Goal: Use online tool/utility: Utilize a website feature to perform a specific function

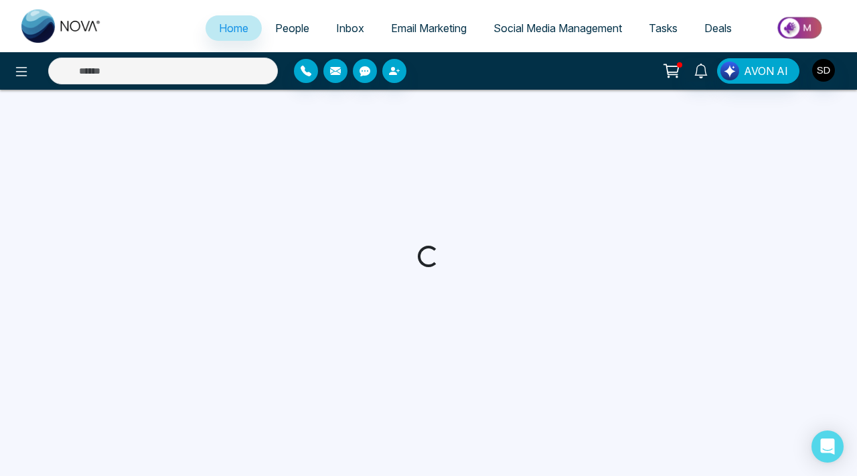
select select "*"
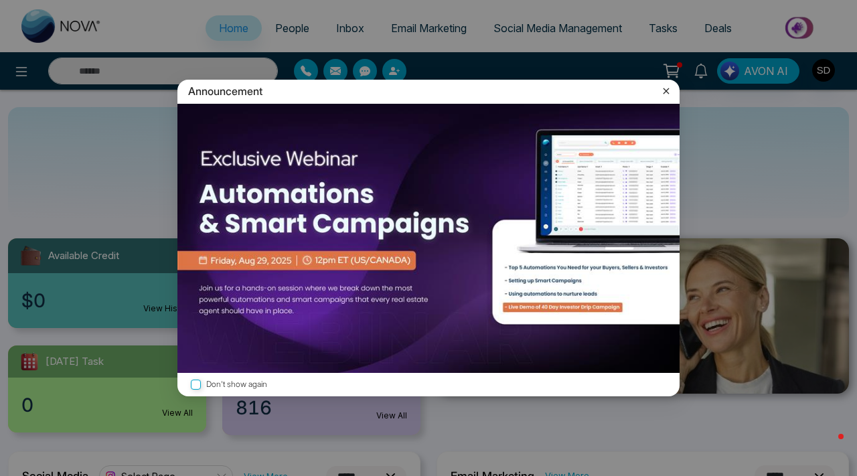
click at [666, 90] on icon at bounding box center [666, 90] width 13 height 13
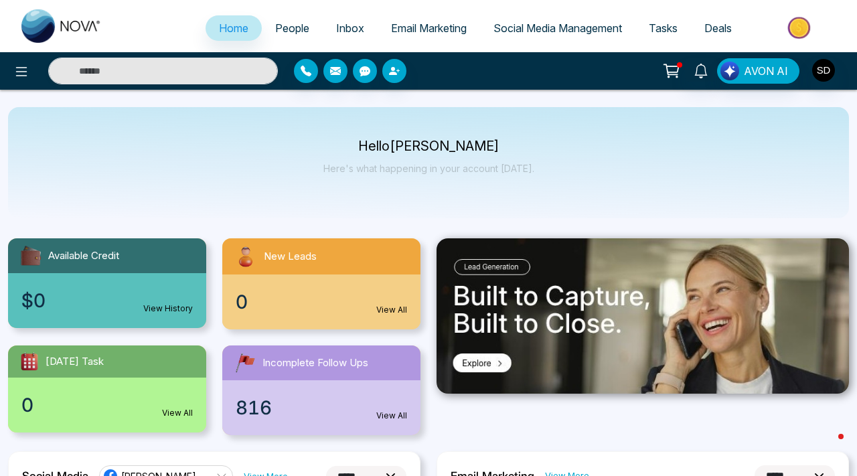
click at [287, 37] on link "People" at bounding box center [292, 27] width 61 height 25
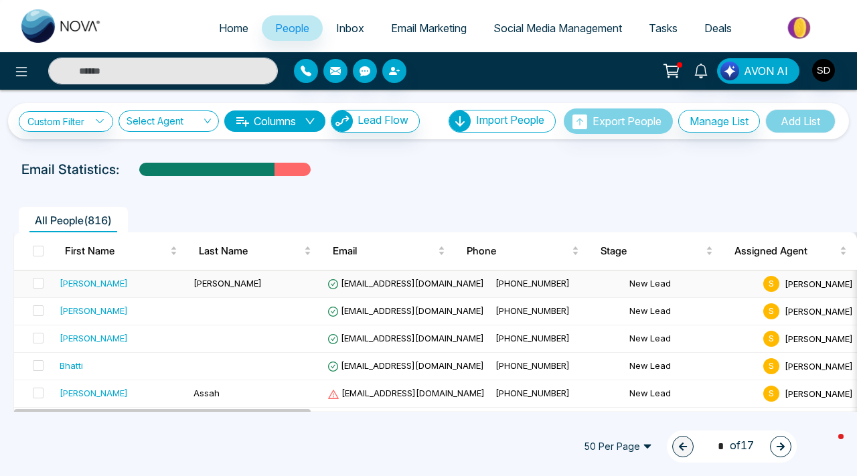
click at [75, 289] on div "[PERSON_NAME]" at bounding box center [94, 283] width 68 height 13
click at [221, 25] on span "Home" at bounding box center [233, 27] width 29 height 13
select select "*"
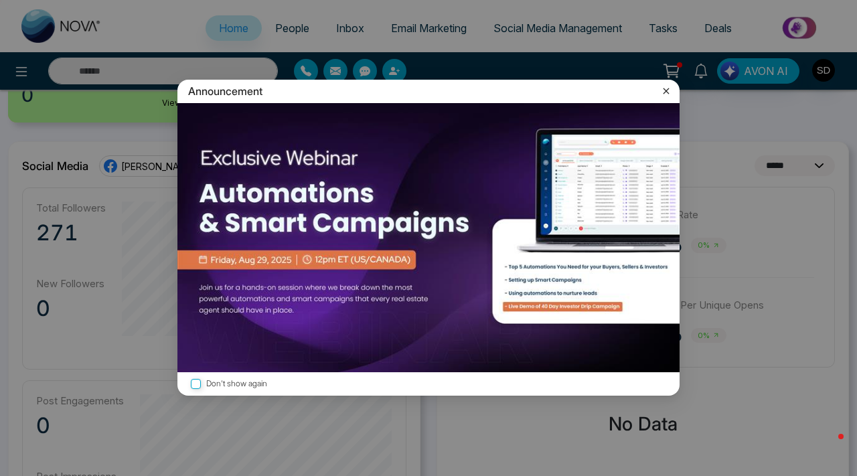
scroll to position [317, 0]
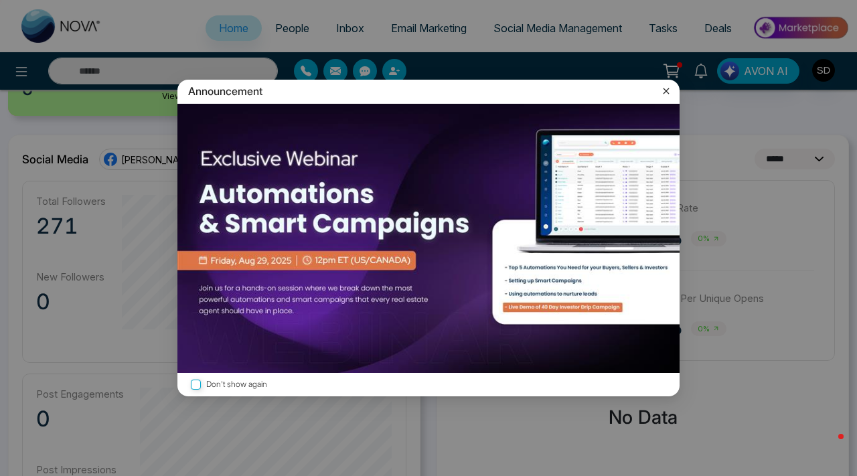
click at [661, 90] on icon at bounding box center [666, 90] width 13 height 13
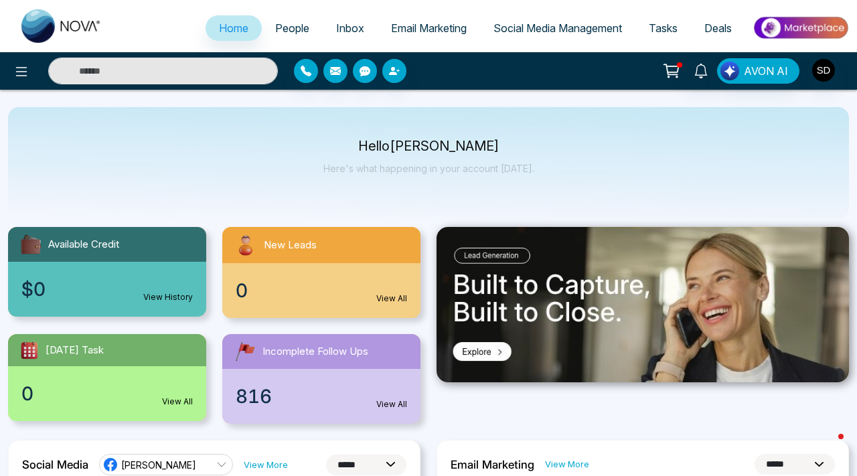
scroll to position [0, 0]
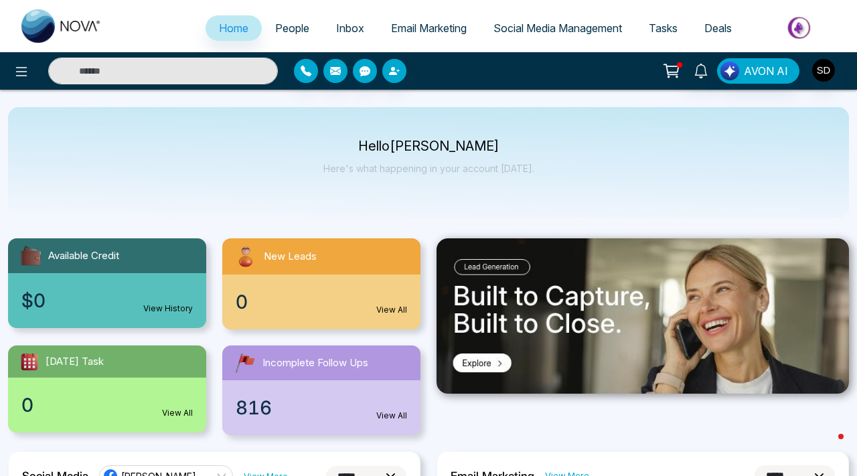
click at [285, 25] on span "People" at bounding box center [292, 27] width 34 height 13
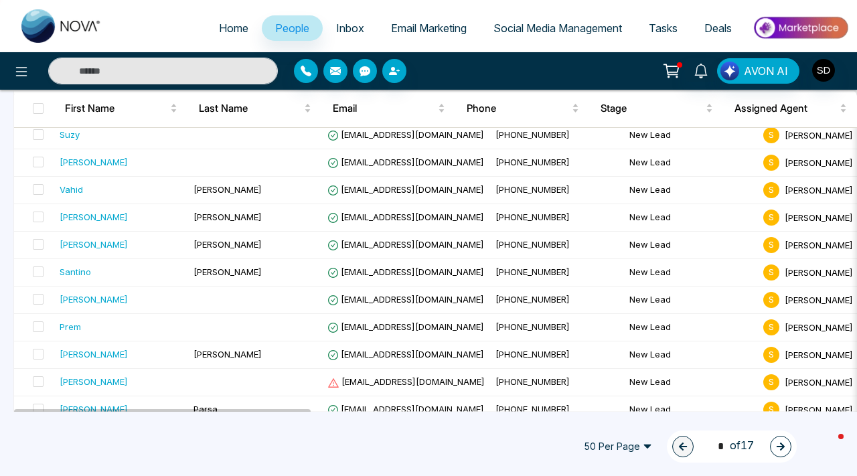
scroll to position [373, 0]
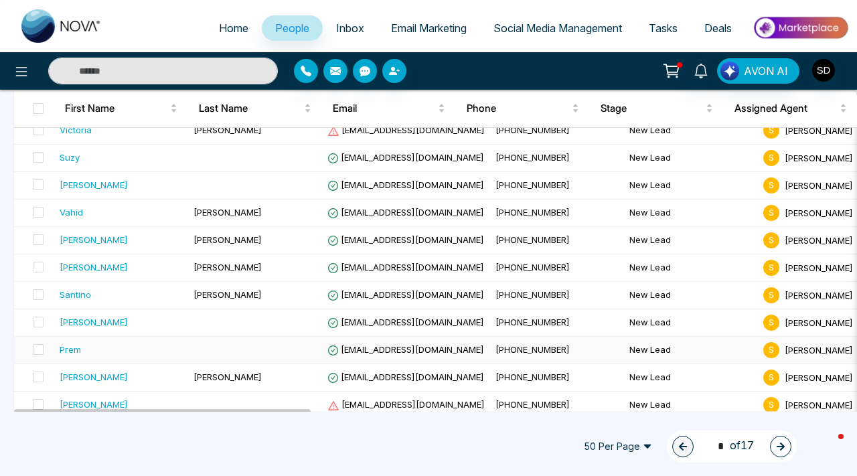
click at [73, 351] on div "Prem" at bounding box center [70, 349] width 21 height 13
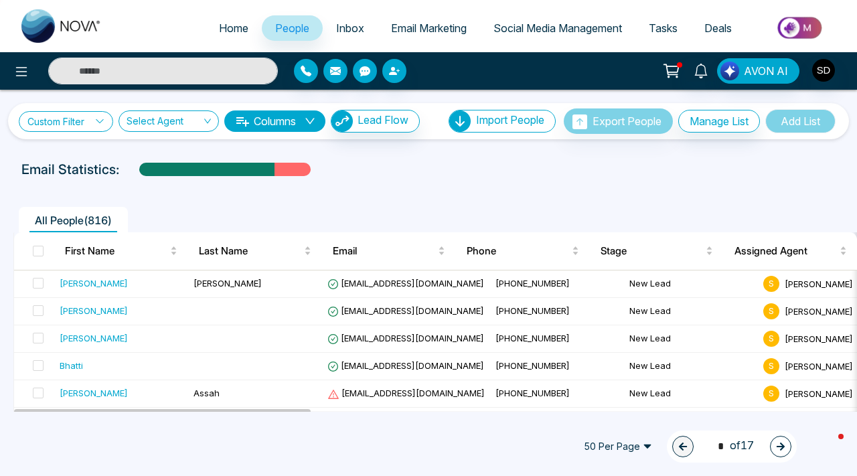
click at [103, 121] on icon at bounding box center [99, 121] width 7 height 4
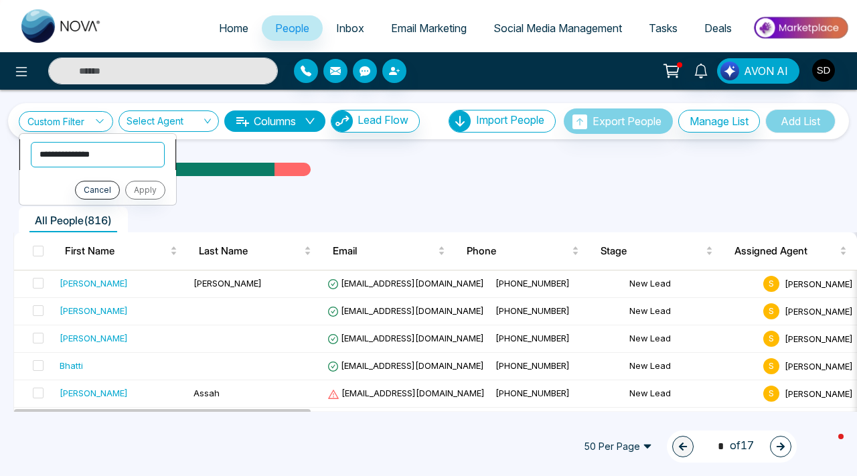
click at [98, 157] on select "**********" at bounding box center [98, 154] width 134 height 25
select select "****"
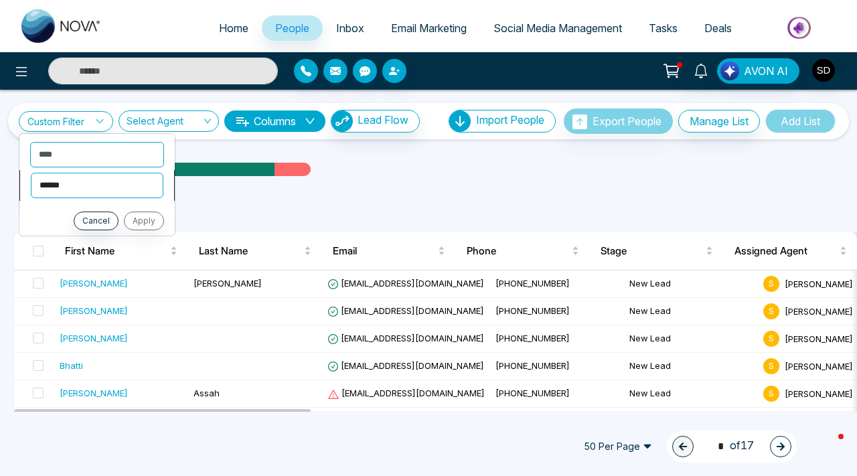
click at [92, 188] on select "**********" at bounding box center [97, 185] width 133 height 25
click at [95, 189] on select "**********" at bounding box center [97, 185] width 133 height 25
click at [98, 187] on select "**********" at bounding box center [97, 185] width 133 height 25
select select "*******"
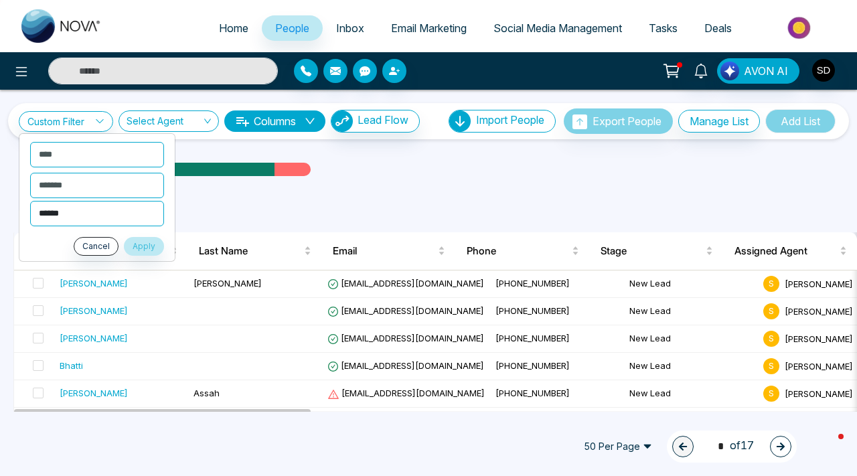
click at [94, 210] on select "**********" at bounding box center [97, 213] width 134 height 25
click at [100, 216] on select "**********" at bounding box center [97, 213] width 134 height 25
select select "*******"
click at [143, 247] on button "Apply" at bounding box center [144, 246] width 40 height 19
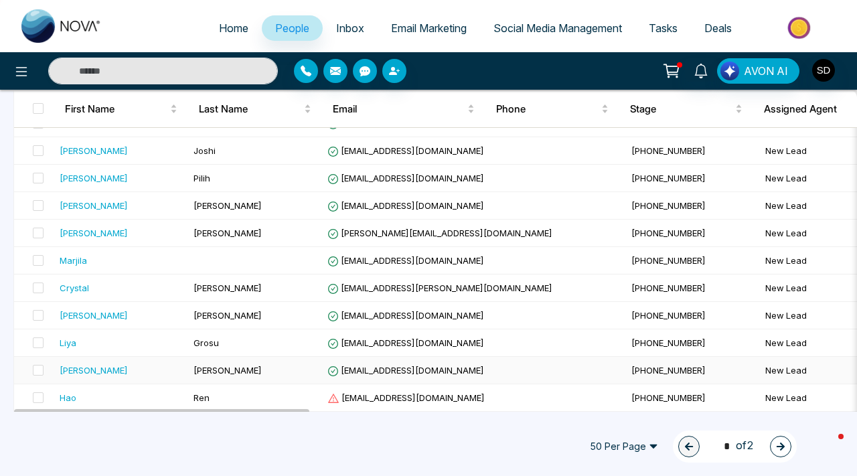
scroll to position [360, 0]
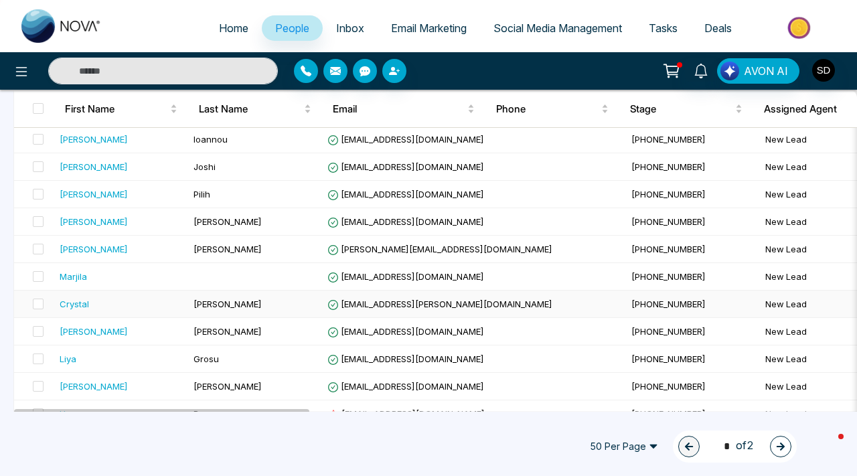
click at [145, 304] on div "Crystal" at bounding box center [121, 303] width 123 height 13
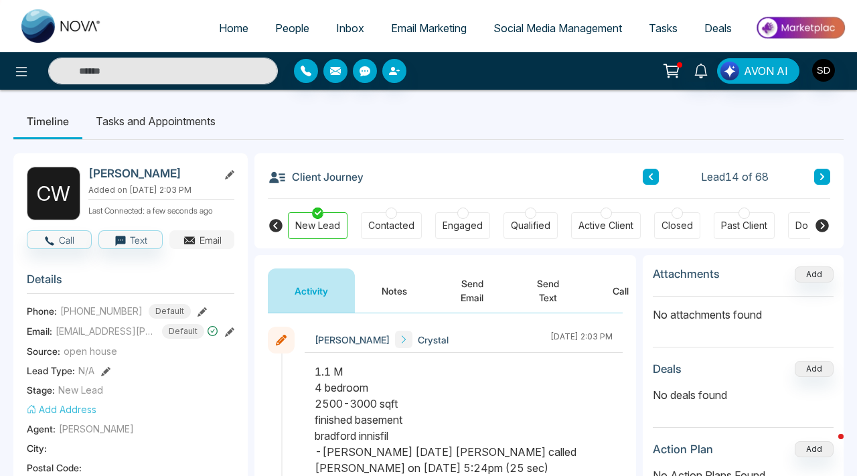
click at [212, 242] on button "Email" at bounding box center [201, 239] width 65 height 19
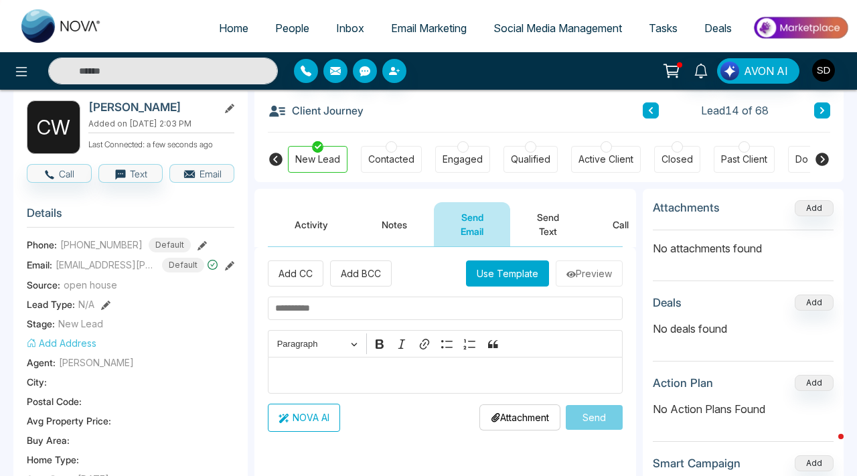
scroll to position [60, 0]
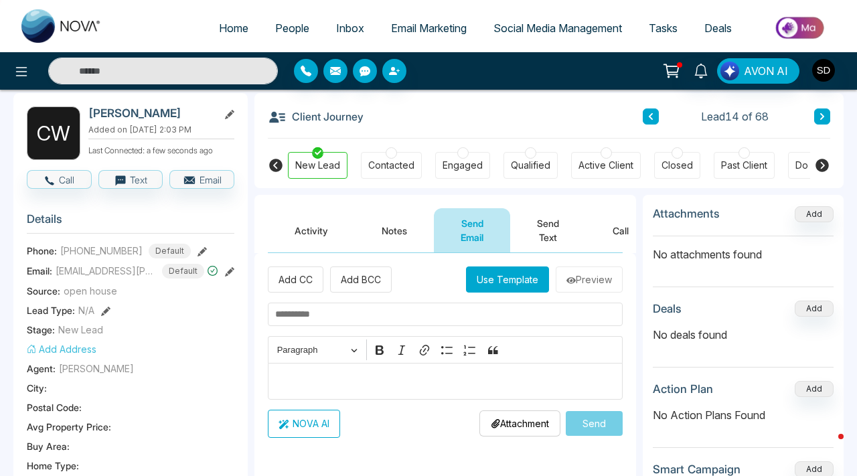
click at [449, 325] on input "text" at bounding box center [445, 314] width 355 height 23
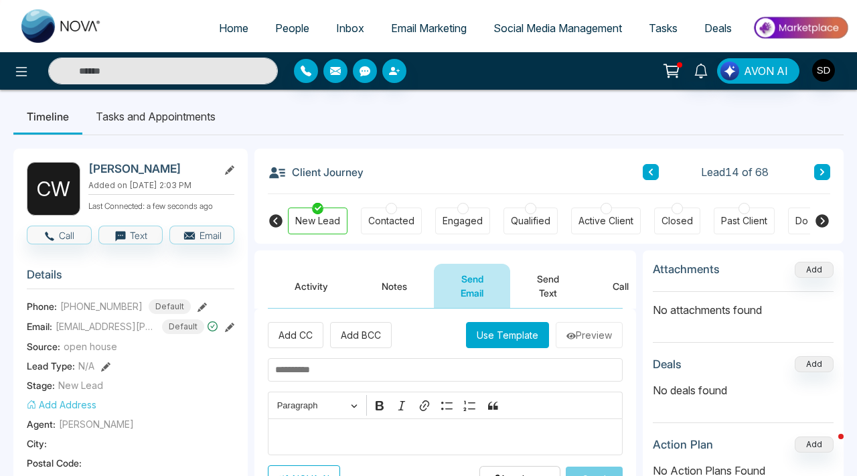
scroll to position [0, 0]
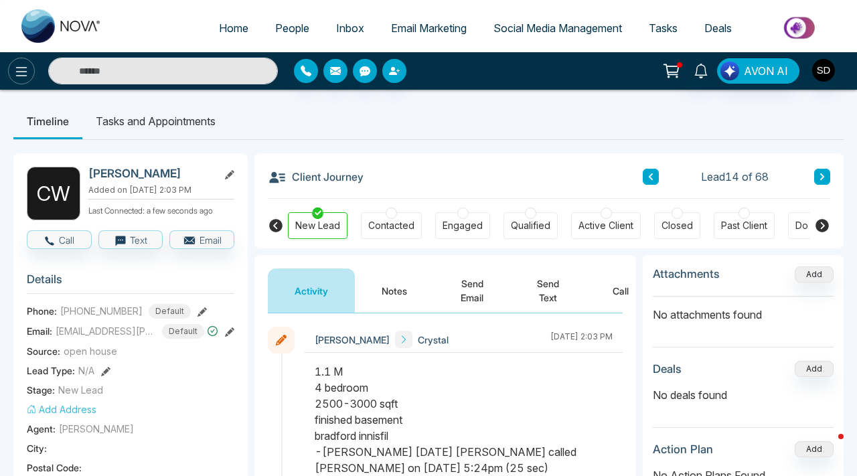
click at [21, 62] on button at bounding box center [21, 71] width 27 height 27
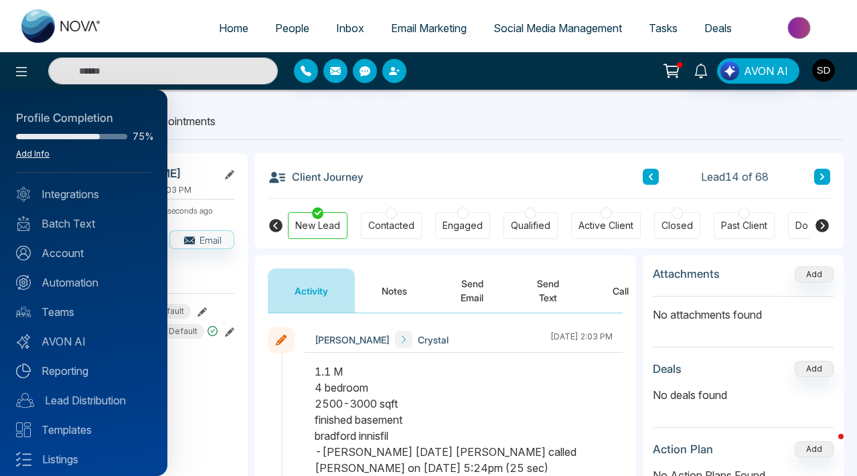
click at [45, 156] on link "Add Info" at bounding box center [32, 154] width 33 height 10
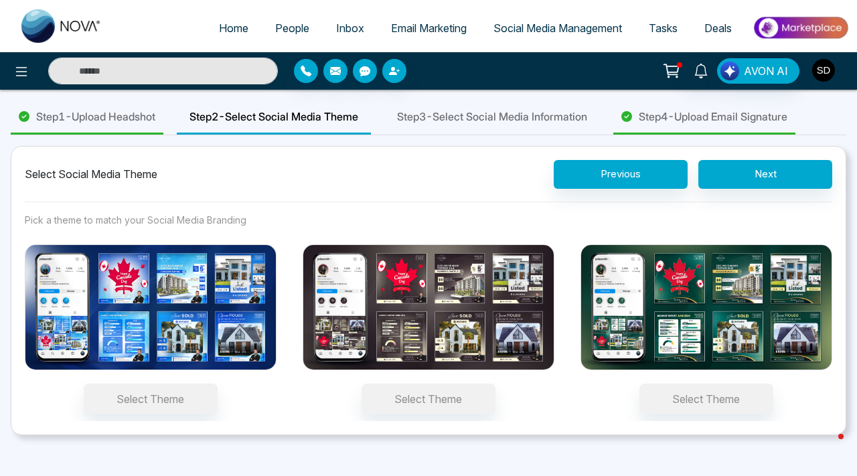
click at [819, 66] on img "button" at bounding box center [823, 70] width 23 height 23
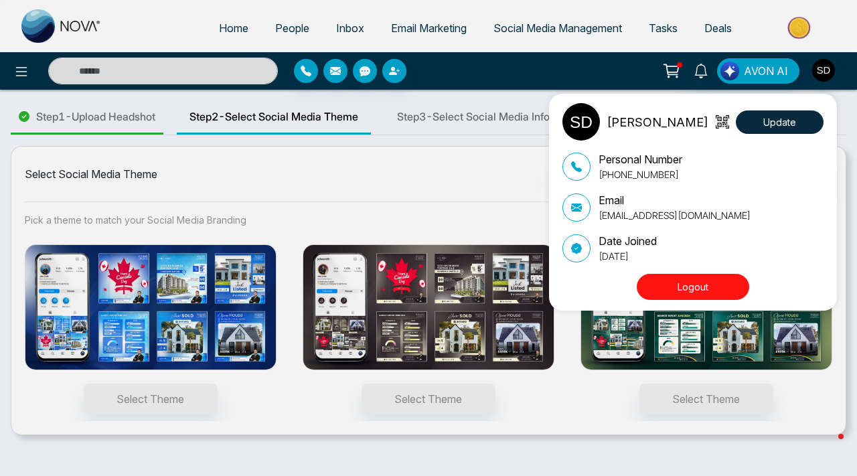
click at [503, 212] on div "[PERSON_NAME] Update Personal Number [PHONE_NUMBER] Email [EMAIL_ADDRESS][DOMAI…" at bounding box center [428, 238] width 857 height 476
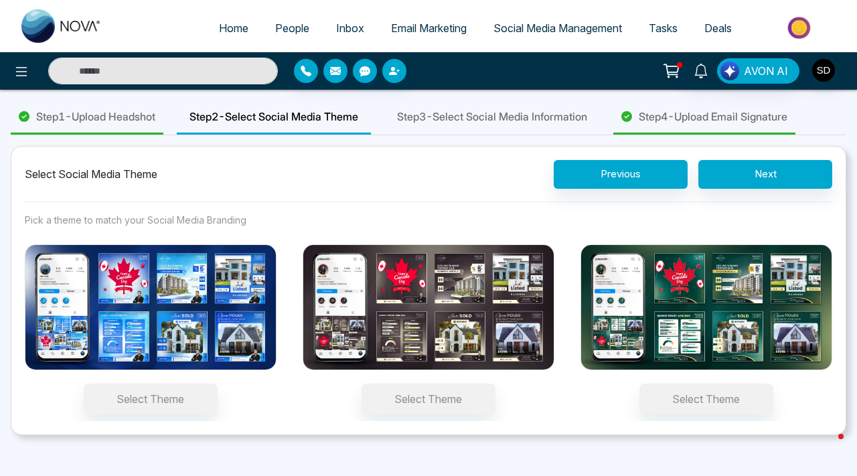
click at [289, 27] on span "People" at bounding box center [292, 27] width 34 height 13
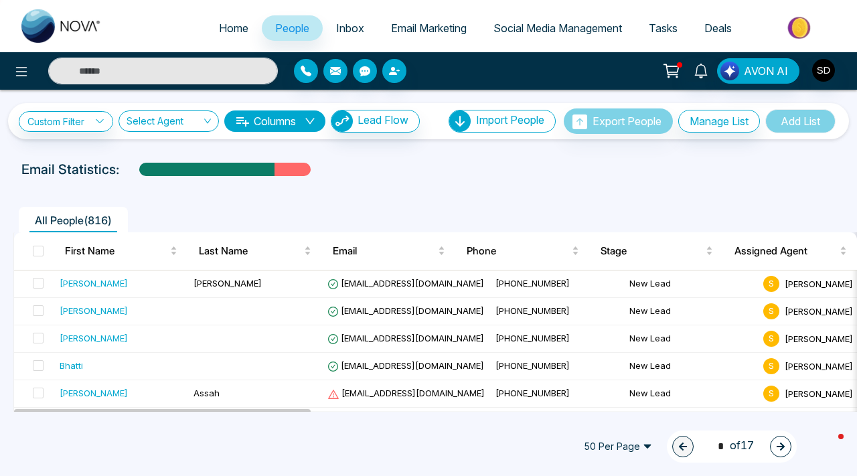
click at [348, 28] on span "Inbox" at bounding box center [350, 27] width 28 height 13
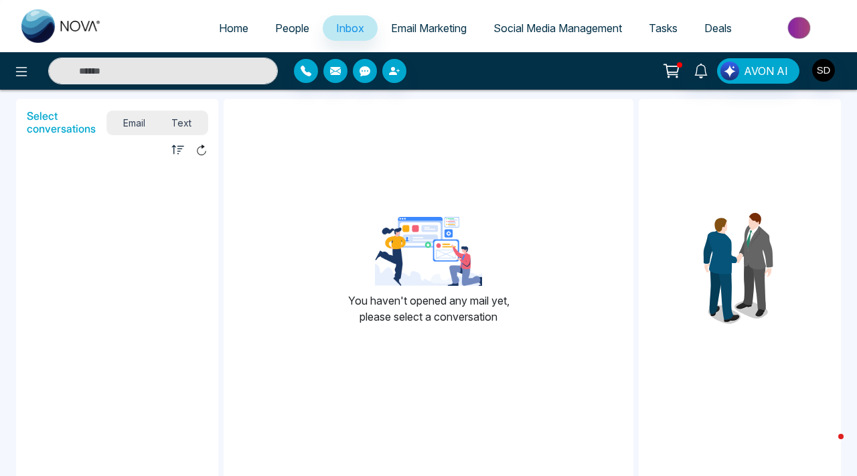
click at [400, 28] on span "Email Marketing" at bounding box center [429, 27] width 76 height 13
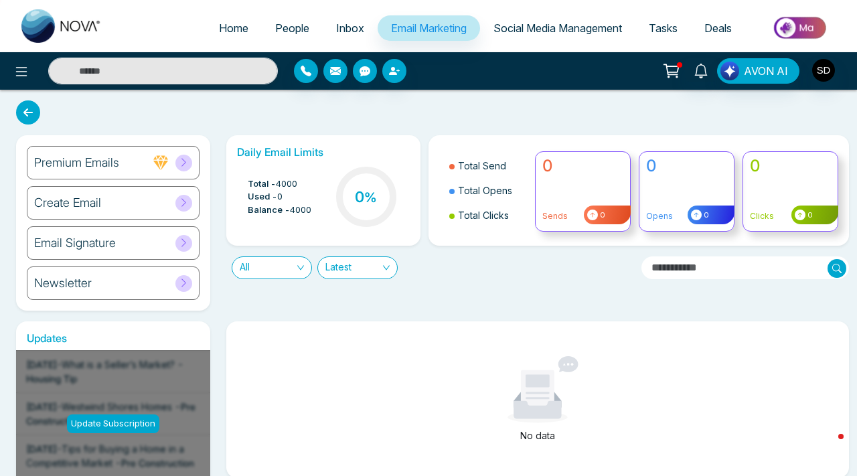
click at [510, 31] on span "Social Media Management" at bounding box center [557, 27] width 129 height 13
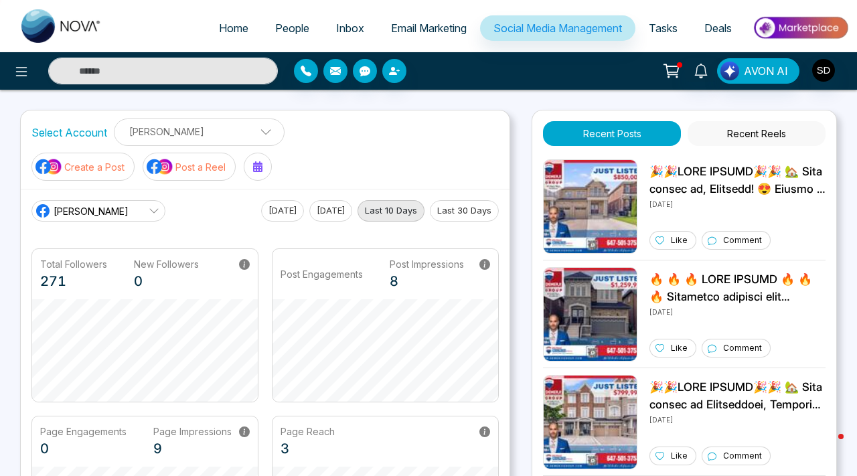
click at [284, 35] on link "People" at bounding box center [292, 27] width 61 height 25
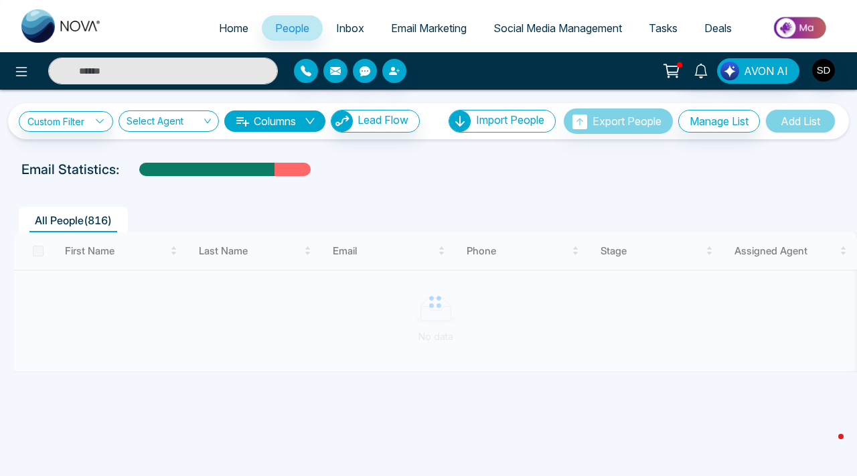
click at [568, 25] on span "Social Media Management" at bounding box center [557, 27] width 129 height 13
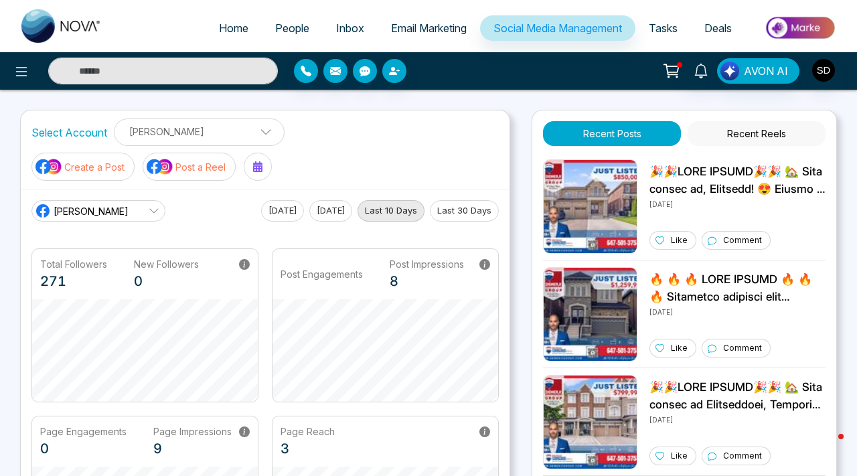
click at [45, 22] on img at bounding box center [61, 25] width 80 height 33
select select "*"
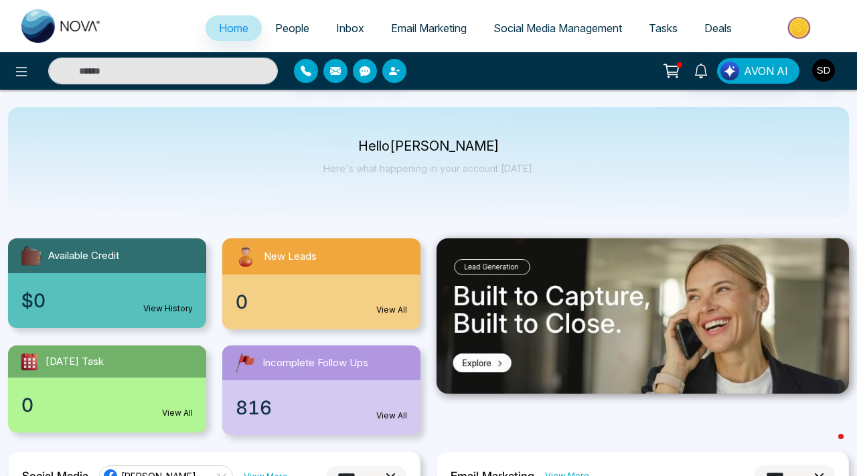
scroll to position [1, 0]
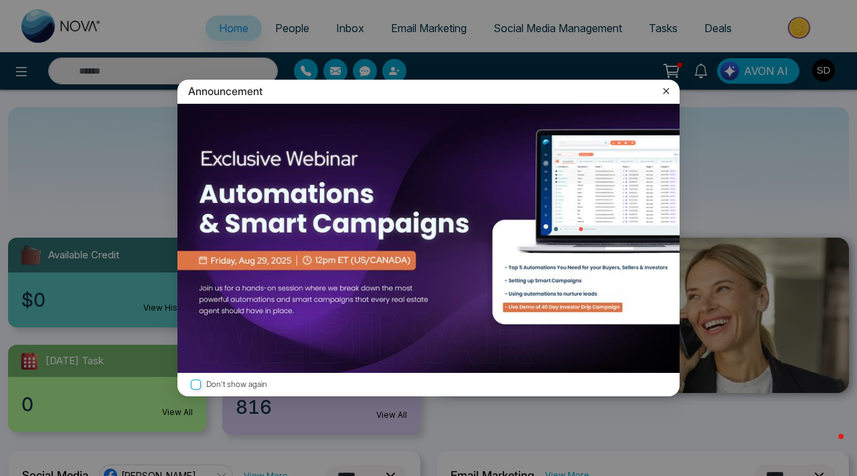
click at [127, 232] on div "Announcement Don't show again" at bounding box center [428, 238] width 857 height 476
click at [668, 91] on icon at bounding box center [666, 90] width 13 height 13
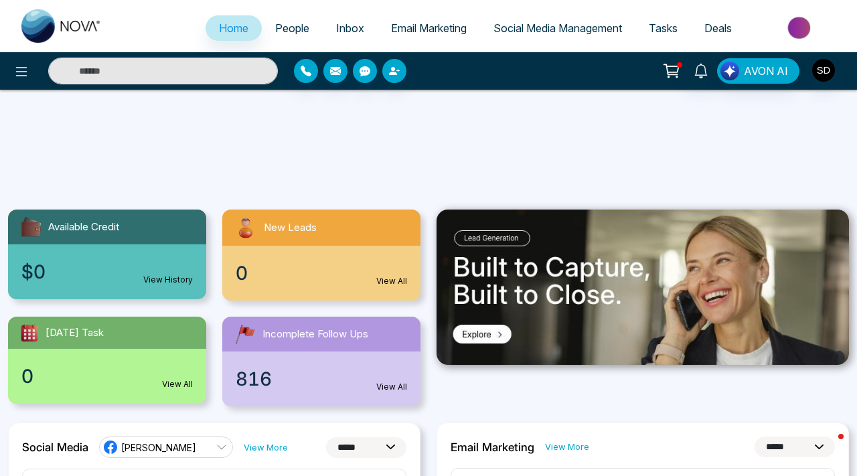
scroll to position [0, 0]
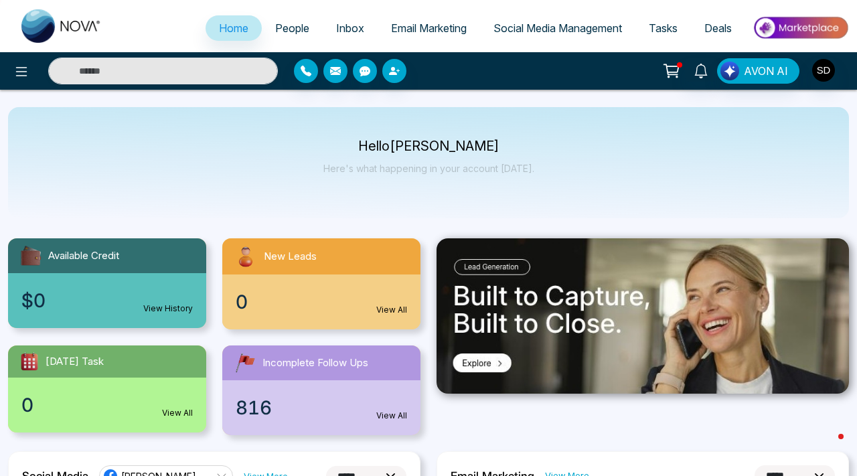
click at [301, 26] on link "People" at bounding box center [292, 27] width 61 height 25
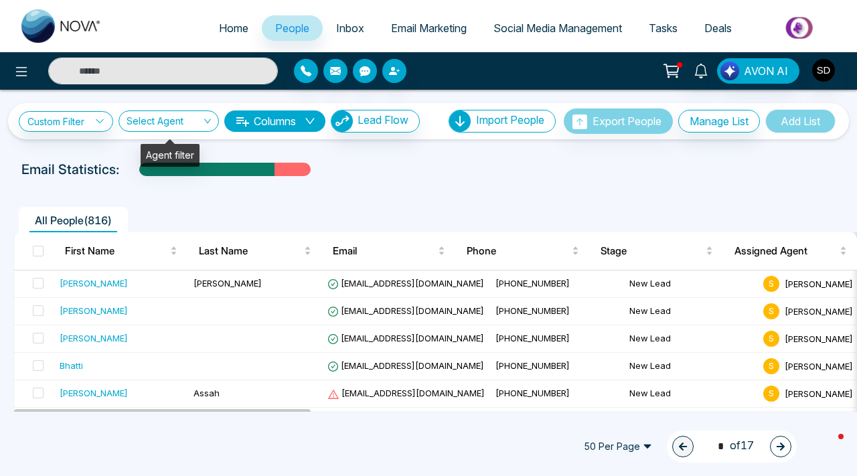
click at [216, 123] on div "Select Agent" at bounding box center [169, 120] width 100 height 21
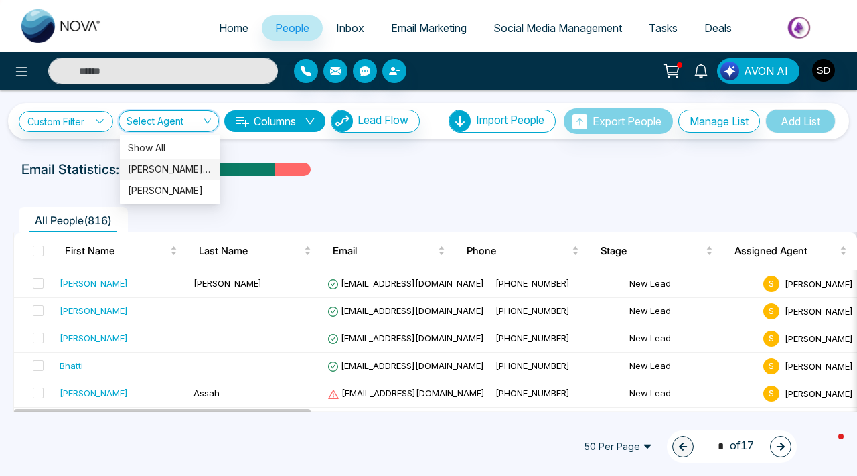
click at [202, 174] on div "[PERSON_NAME] (me)" at bounding box center [170, 169] width 84 height 15
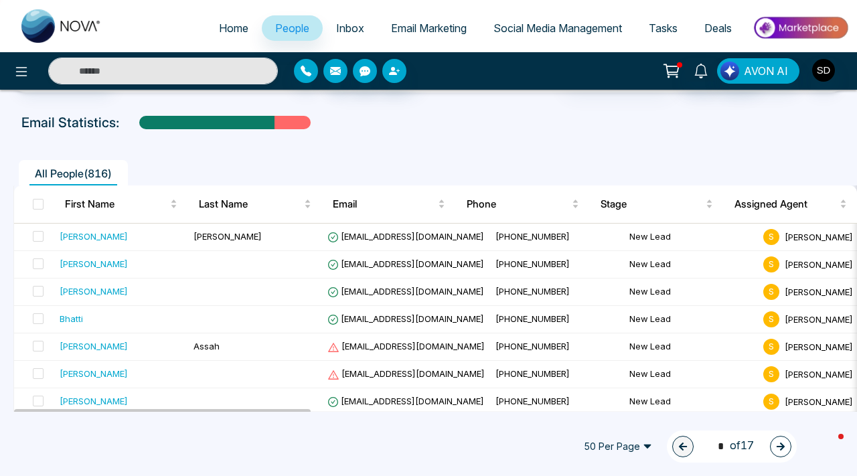
scroll to position [44, 0]
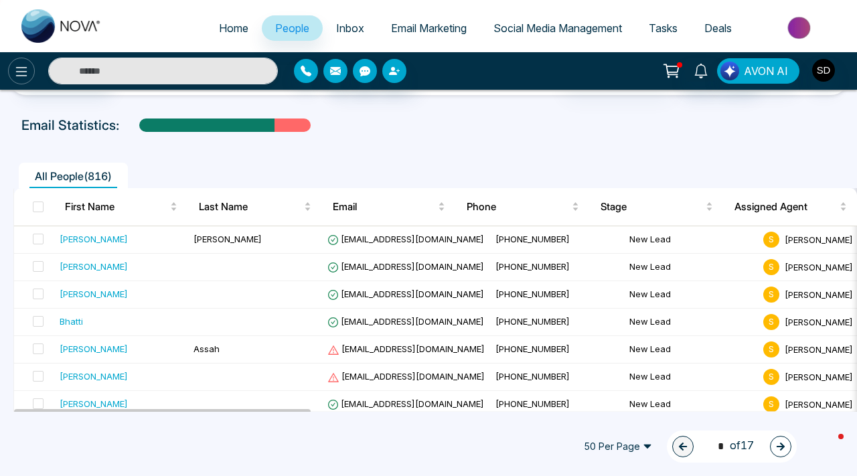
click at [30, 76] on button at bounding box center [21, 71] width 27 height 27
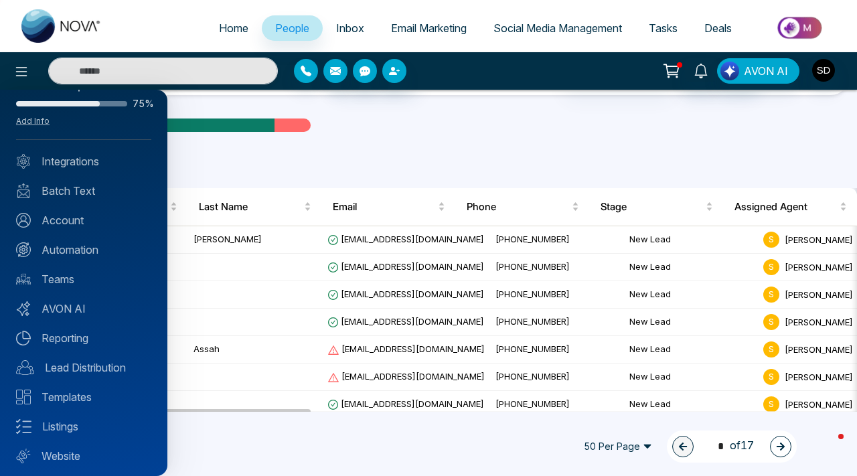
scroll to position [66, 0]
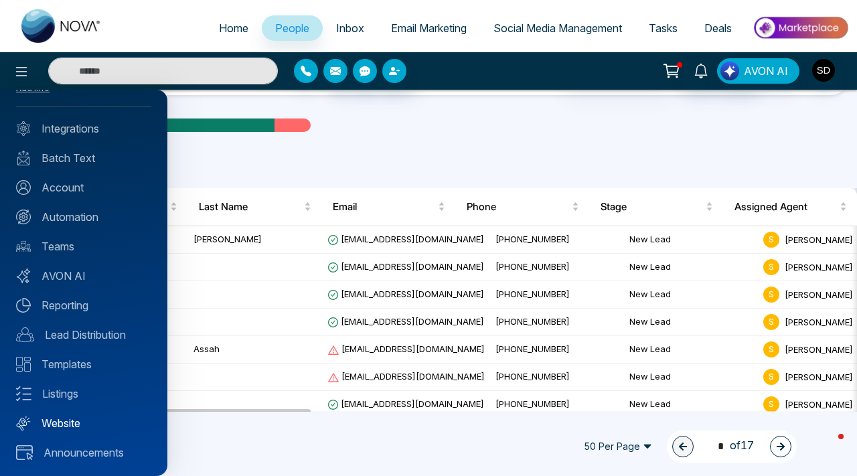
click at [87, 420] on link "Website" at bounding box center [83, 423] width 135 height 16
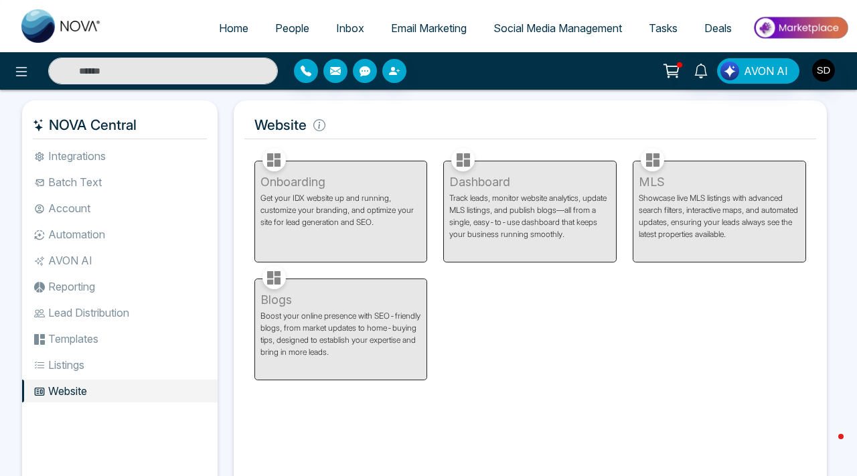
click at [278, 163] on div "Onboarding Get your IDX website up and running, customize your branding, and op…" at bounding box center [340, 204] width 189 height 118
click at [482, 198] on div "Dashboard Track leads, monitor website analytics, update MLS listings, and publ…" at bounding box center [529, 204] width 189 height 118
click at [672, 73] on icon at bounding box center [671, 71] width 19 height 19
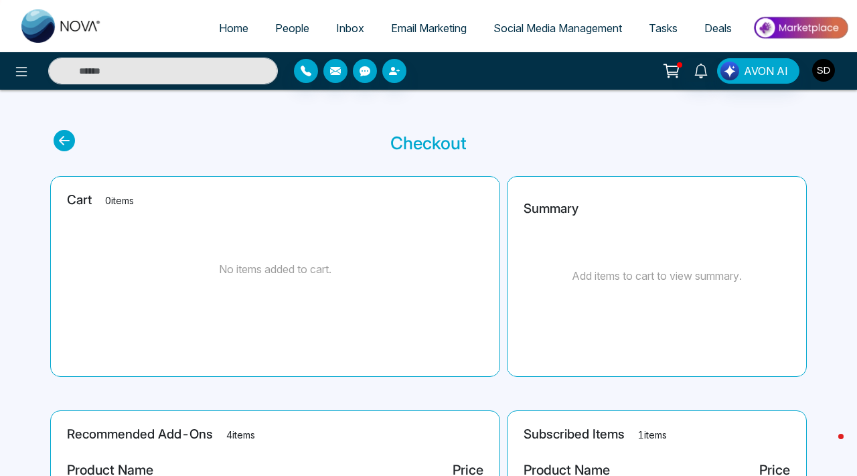
click at [828, 71] on img "button" at bounding box center [823, 70] width 23 height 23
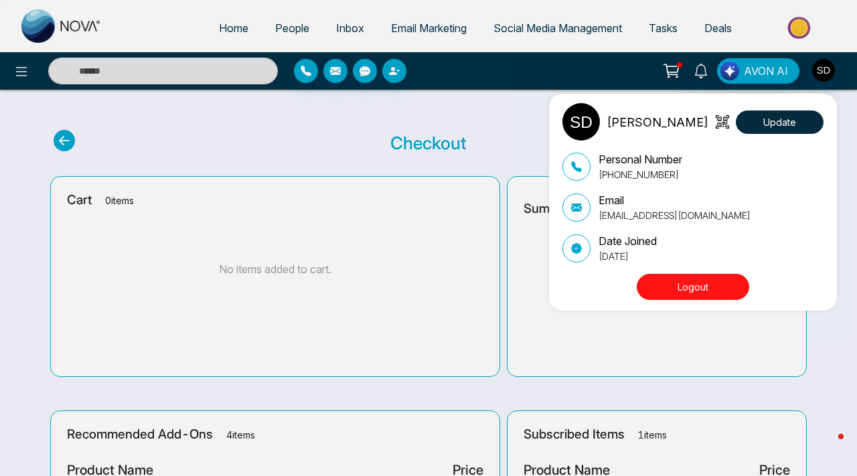
click at [828, 71] on div "[PERSON_NAME] Update Personal Number [PHONE_NUMBER] Email [EMAIL_ADDRESS][DOMAI…" at bounding box center [428, 238] width 857 height 476
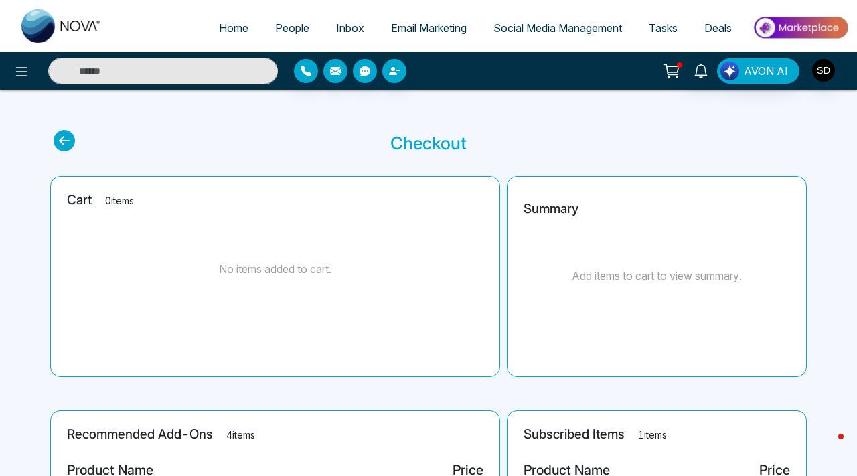
click at [660, 32] on span "Tasks" at bounding box center [663, 27] width 29 height 13
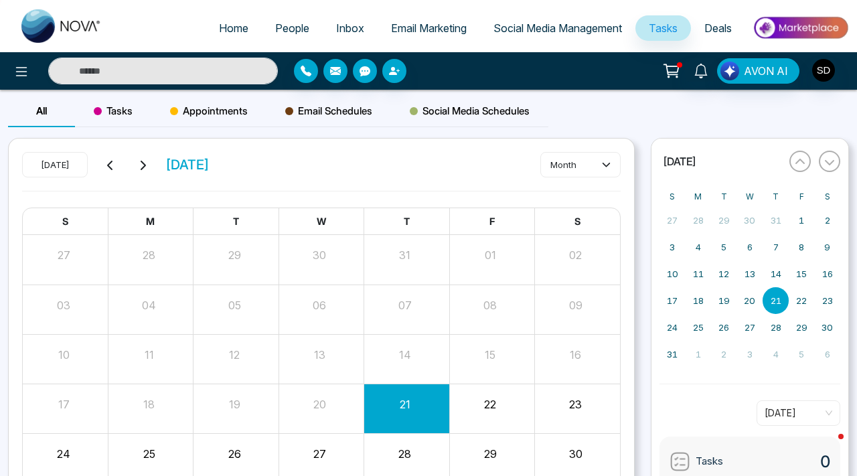
click at [580, 30] on span "Social Media Management" at bounding box center [557, 27] width 129 height 13
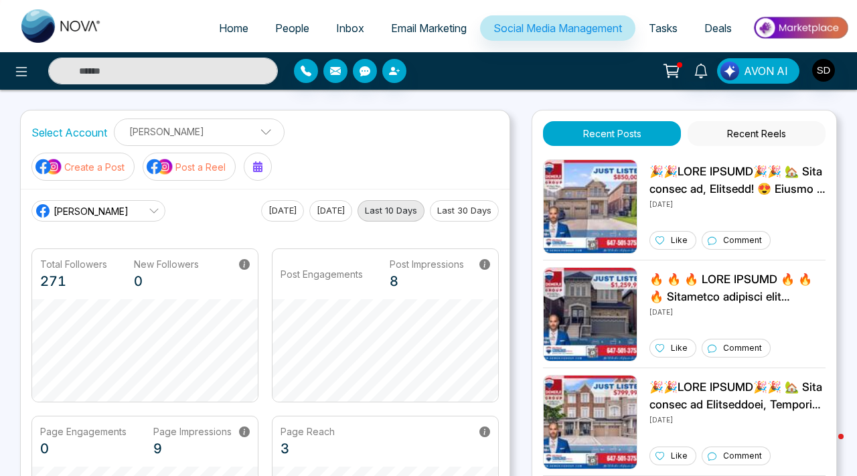
click at [442, 20] on link "Email Marketing" at bounding box center [429, 27] width 102 height 25
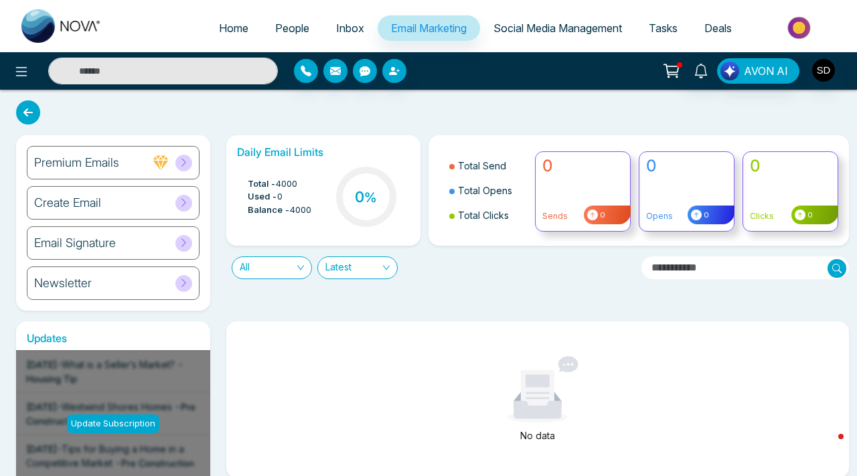
click at [347, 21] on link "Inbox" at bounding box center [350, 27] width 55 height 25
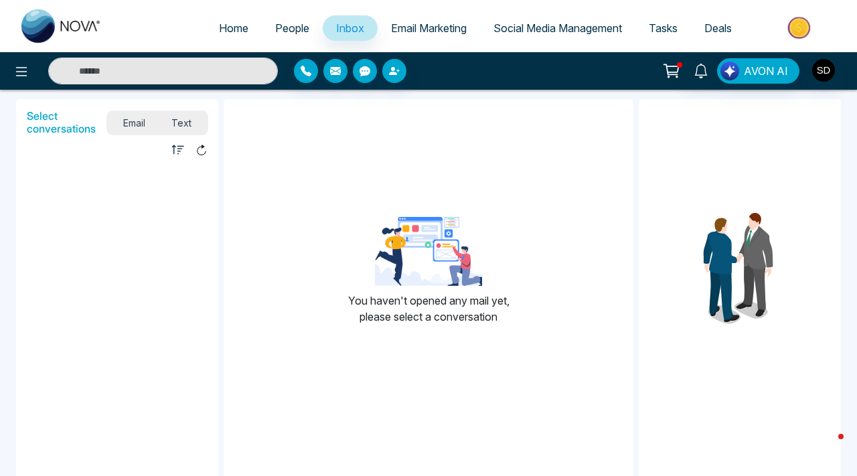
click at [299, 25] on span "People" at bounding box center [292, 27] width 34 height 13
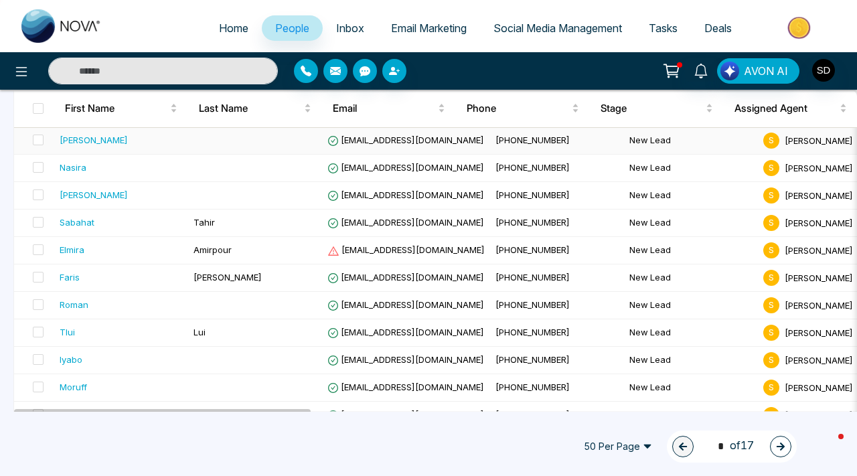
scroll to position [1235, 0]
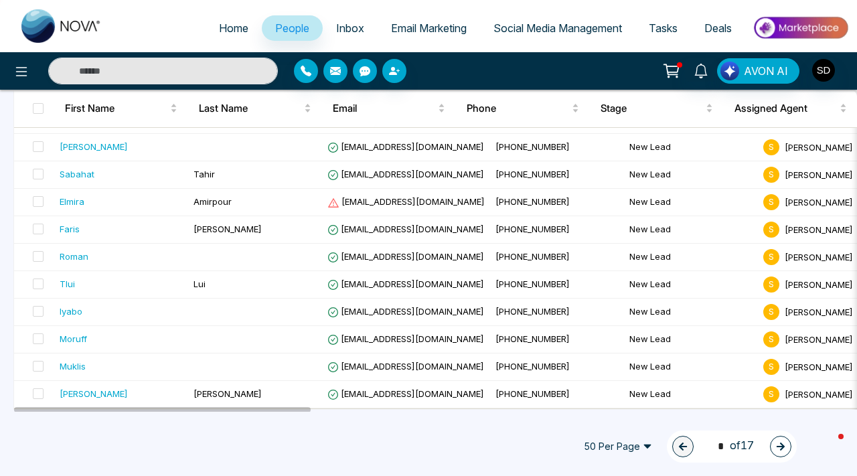
click at [788, 453] on button "button" at bounding box center [780, 446] width 21 height 21
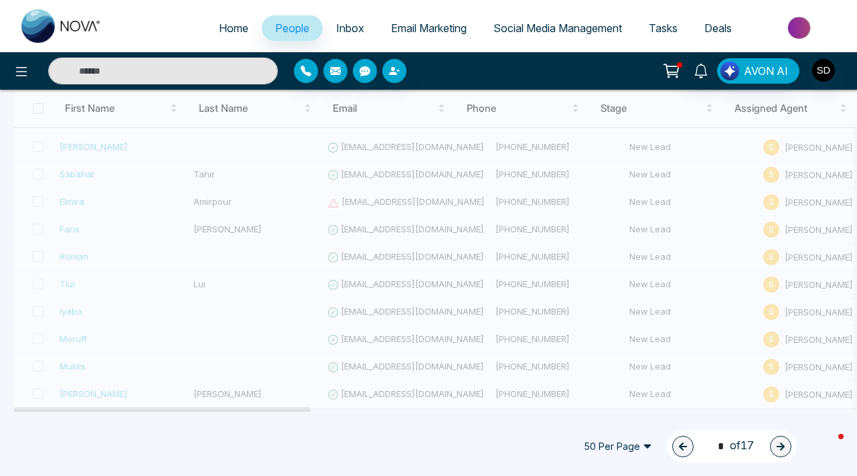
type input "*"
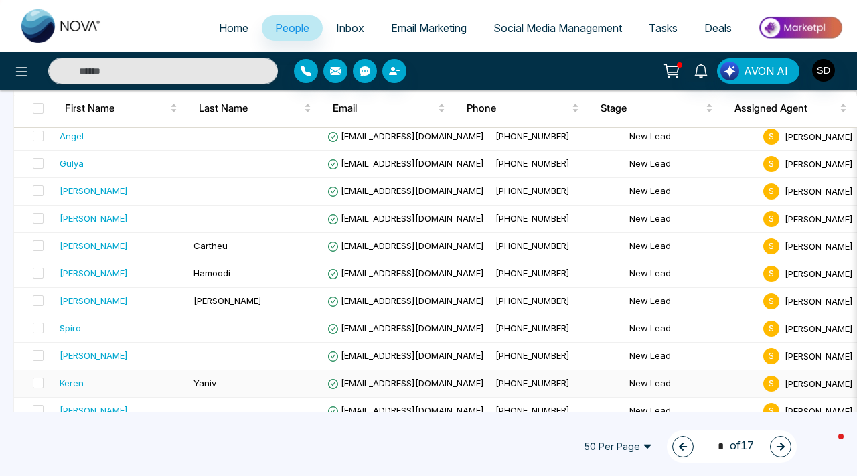
scroll to position [0, 0]
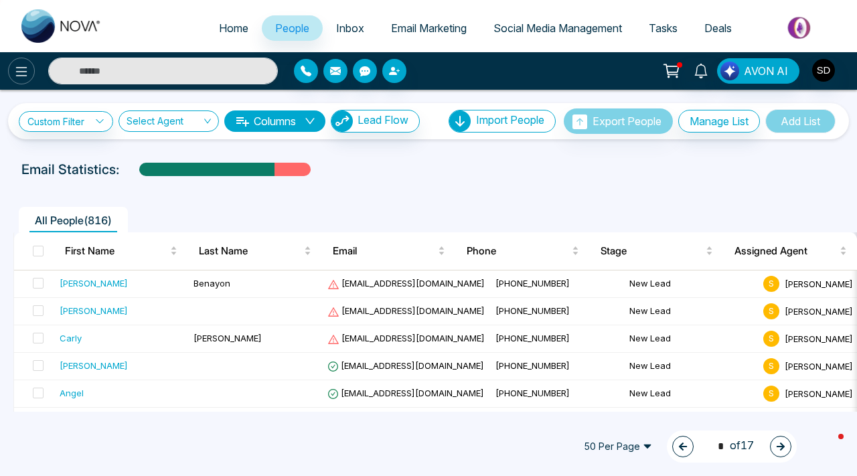
click at [21, 70] on icon at bounding box center [21, 72] width 16 height 16
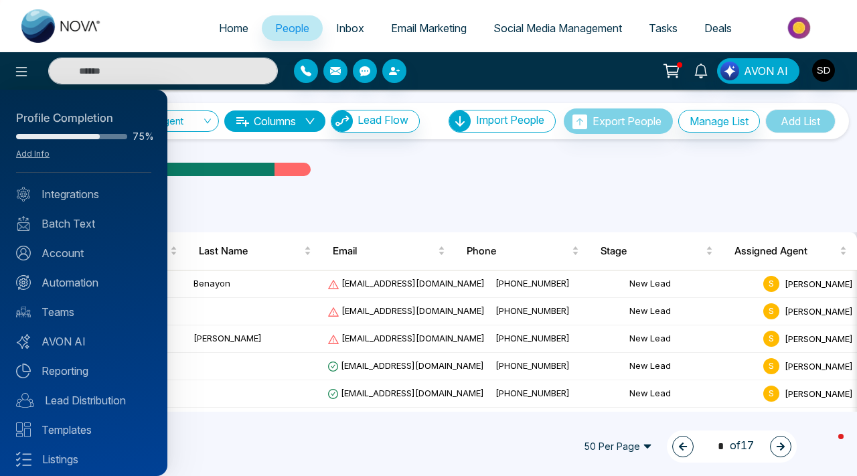
click at [404, 71] on div at bounding box center [428, 238] width 857 height 476
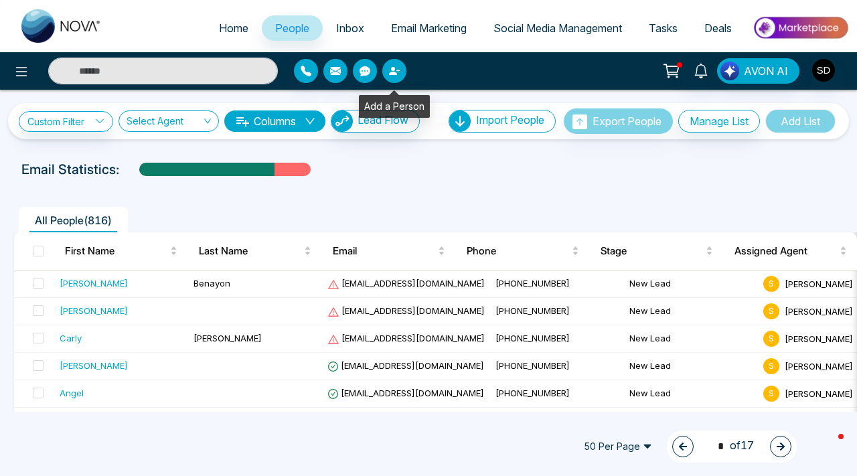
click at [399, 71] on button "button" at bounding box center [394, 71] width 24 height 24
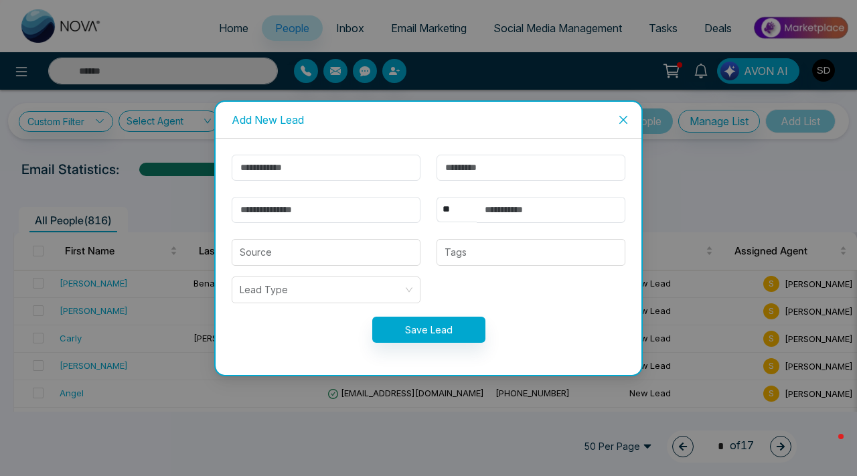
click at [619, 123] on icon "close" at bounding box center [623, 119] width 8 height 8
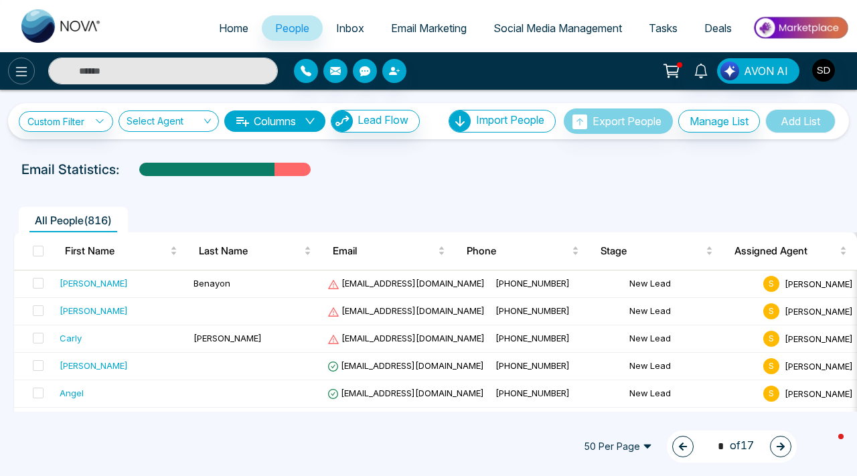
click at [22, 70] on icon at bounding box center [21, 71] width 11 height 9
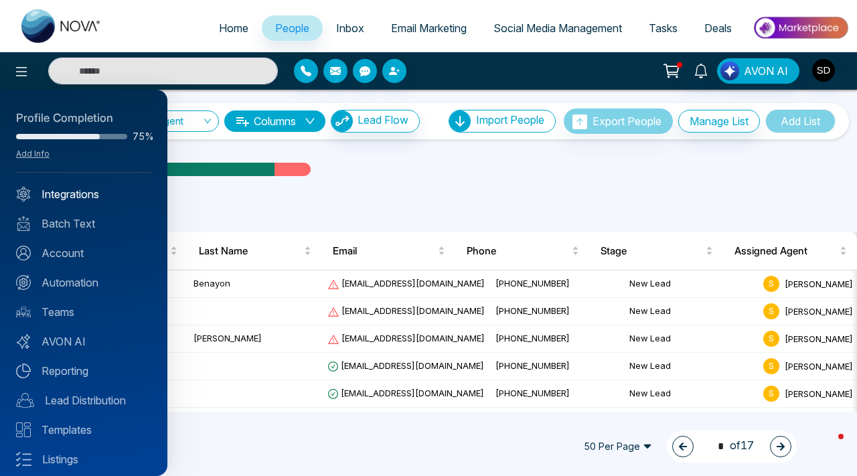
click at [84, 193] on link "Integrations" at bounding box center [83, 194] width 135 height 16
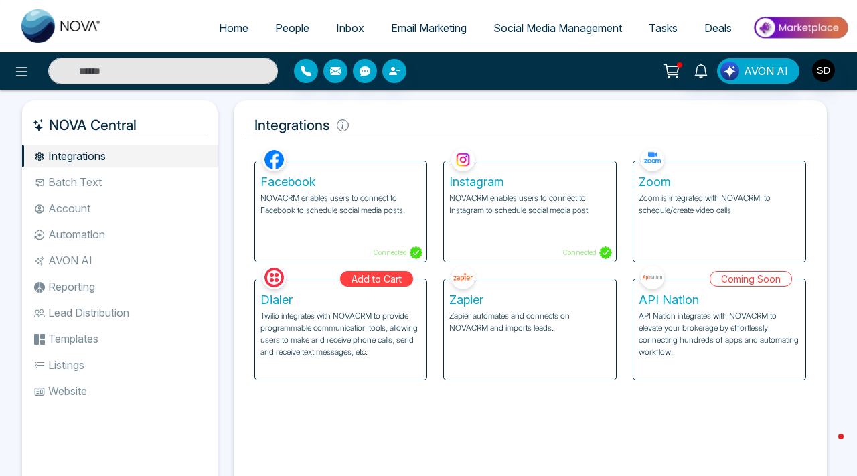
click at [45, 35] on img at bounding box center [61, 25] width 80 height 33
select select "*"
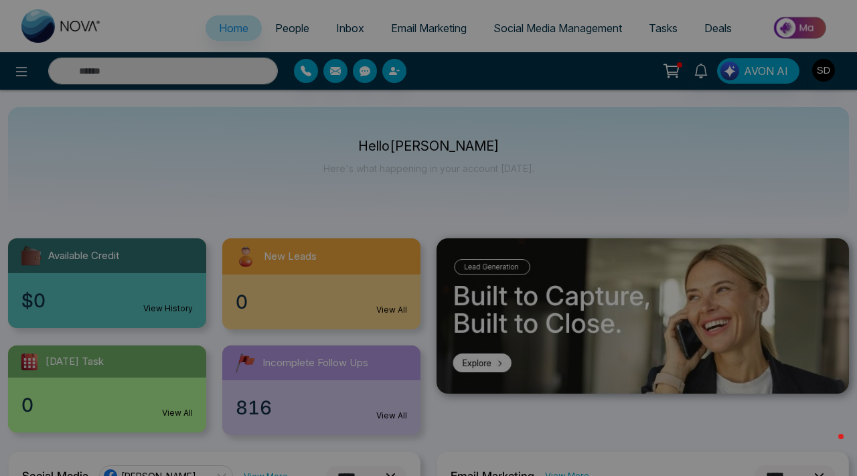
scroll to position [2, 0]
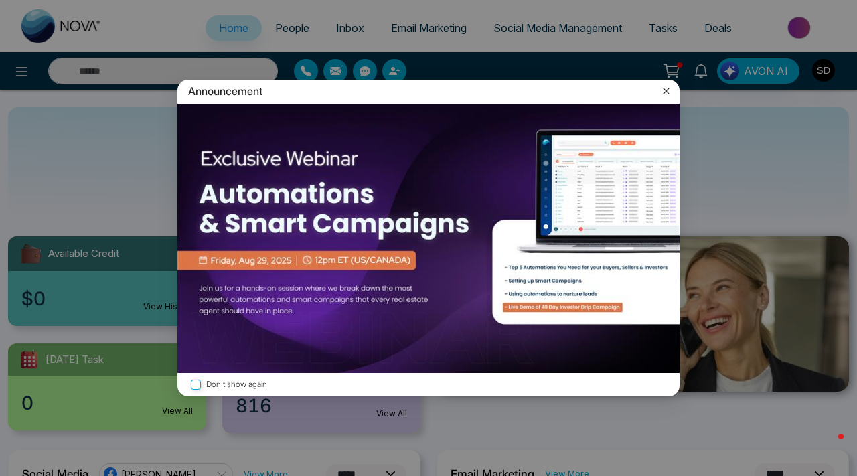
click at [149, 185] on div "Announcement Don't show again" at bounding box center [428, 238] width 857 height 476
click at [666, 94] on icon at bounding box center [666, 90] width 13 height 13
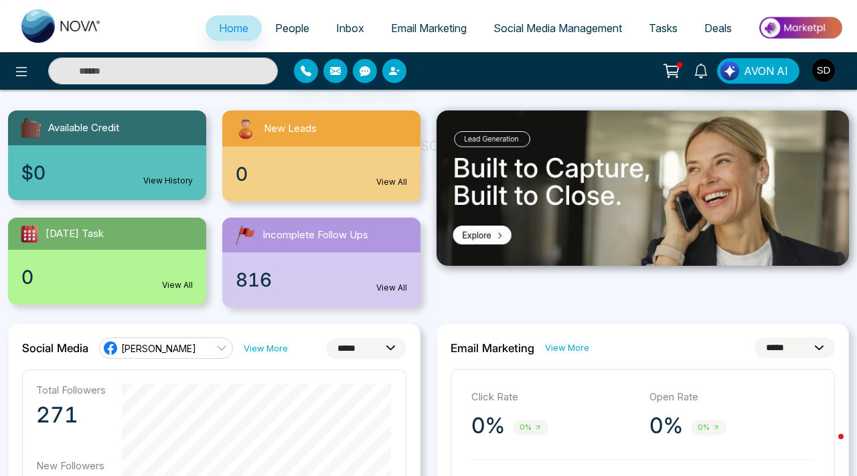
scroll to position [139, 0]
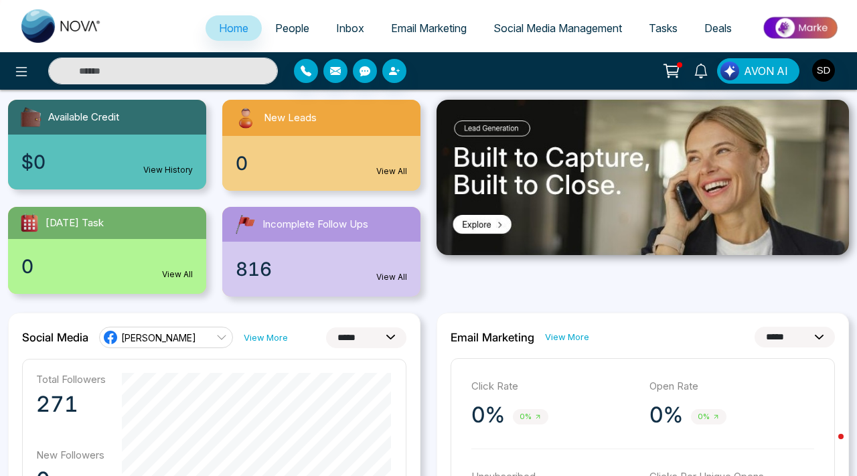
click at [279, 269] on div "816 View All" at bounding box center [321, 269] width 198 height 55
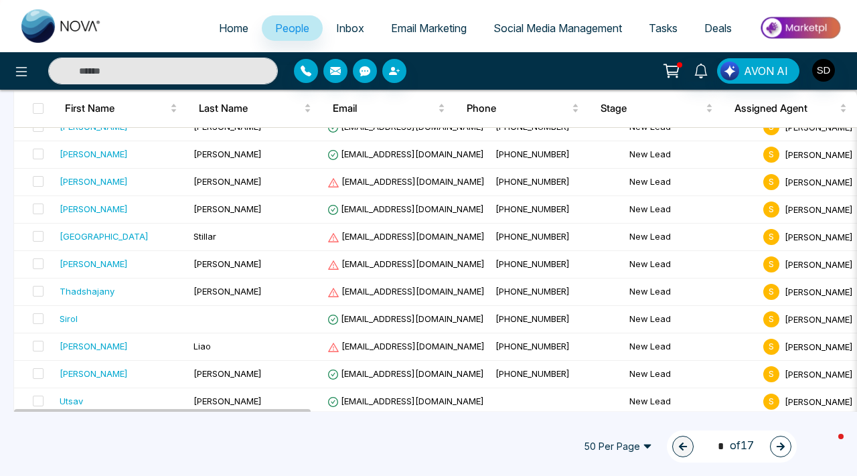
scroll to position [407, 0]
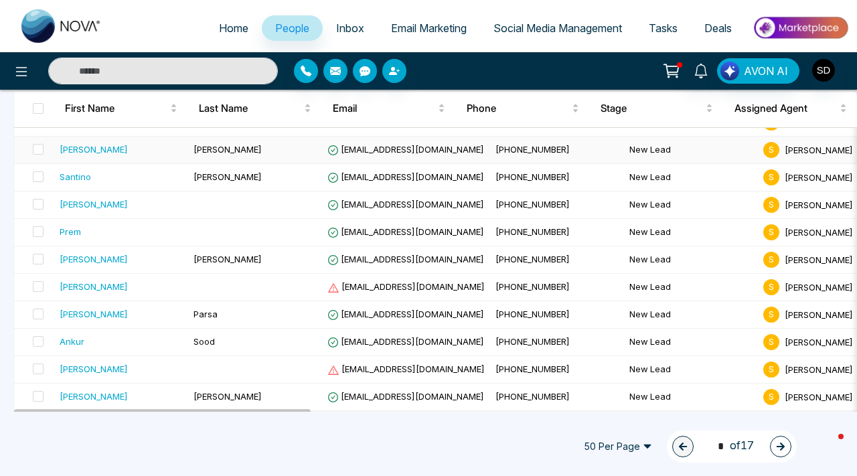
click at [90, 148] on div "[PERSON_NAME]" at bounding box center [121, 149] width 123 height 13
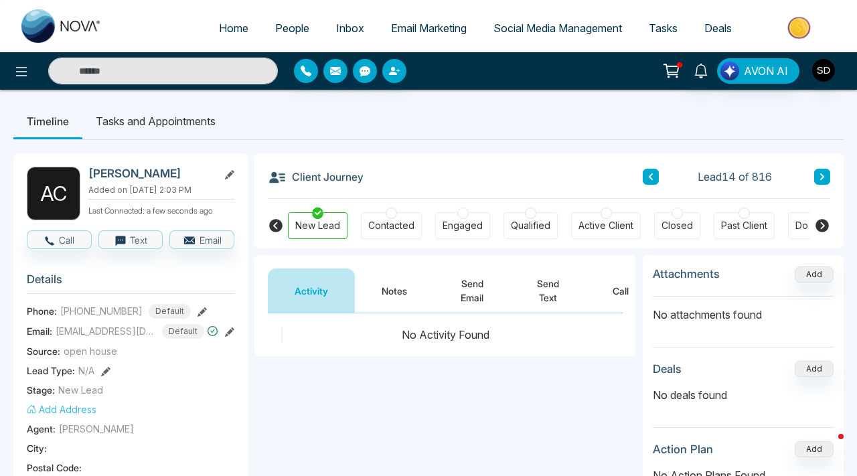
click at [825, 179] on icon at bounding box center [822, 177] width 7 height 8
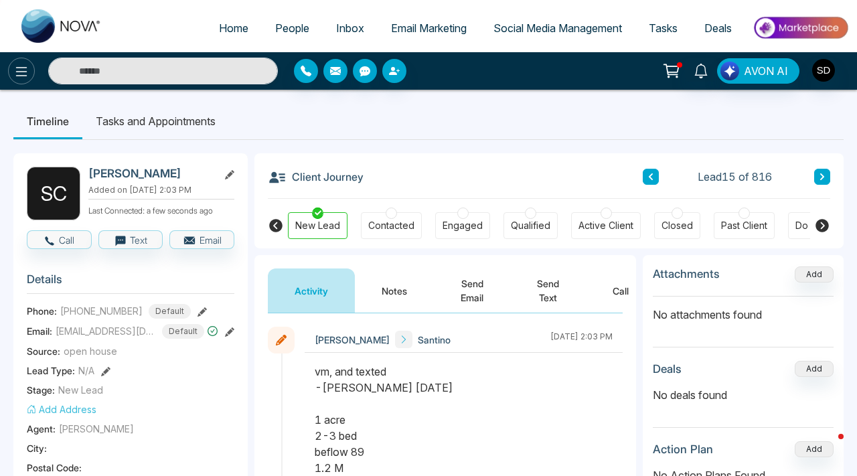
click at [21, 68] on icon at bounding box center [21, 72] width 16 height 16
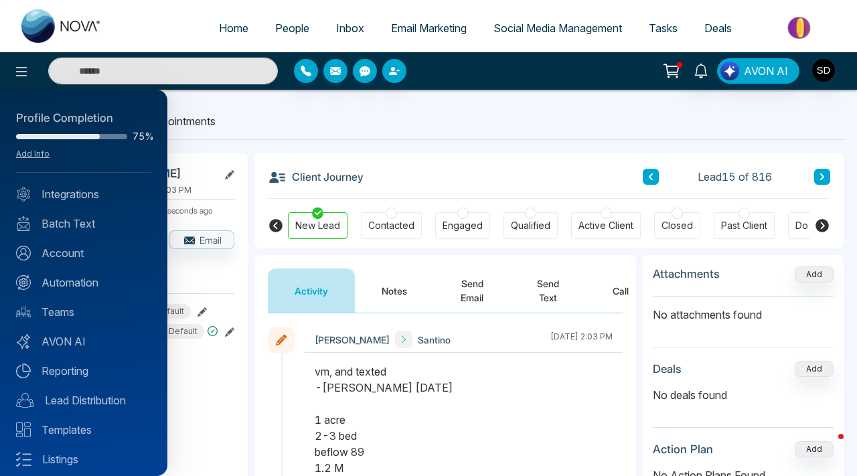
click at [678, 33] on div at bounding box center [428, 238] width 857 height 476
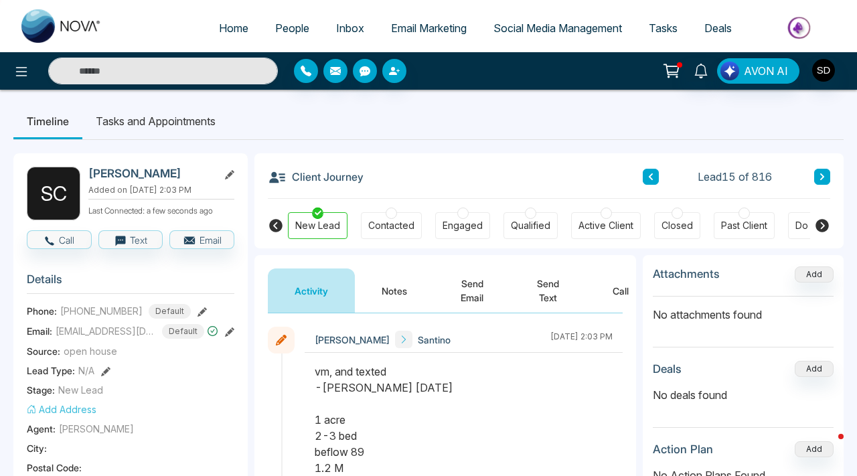
click at [664, 23] on span "Tasks" at bounding box center [663, 27] width 29 height 13
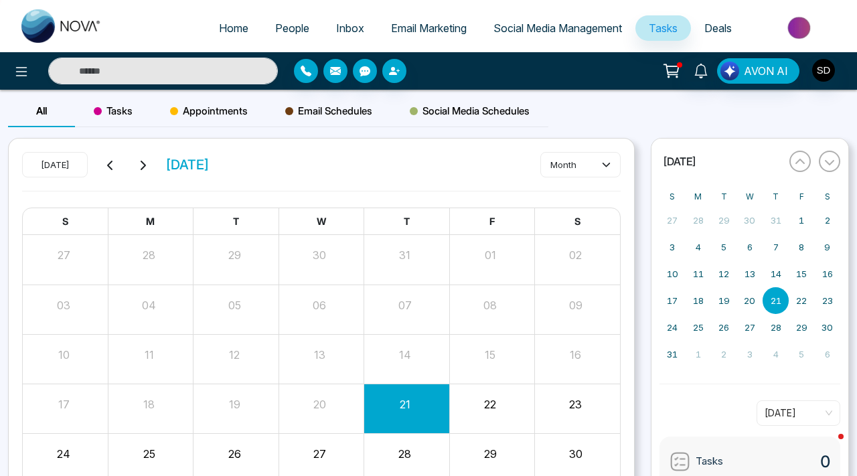
click at [706, 26] on span "Deals" at bounding box center [717, 27] width 27 height 13
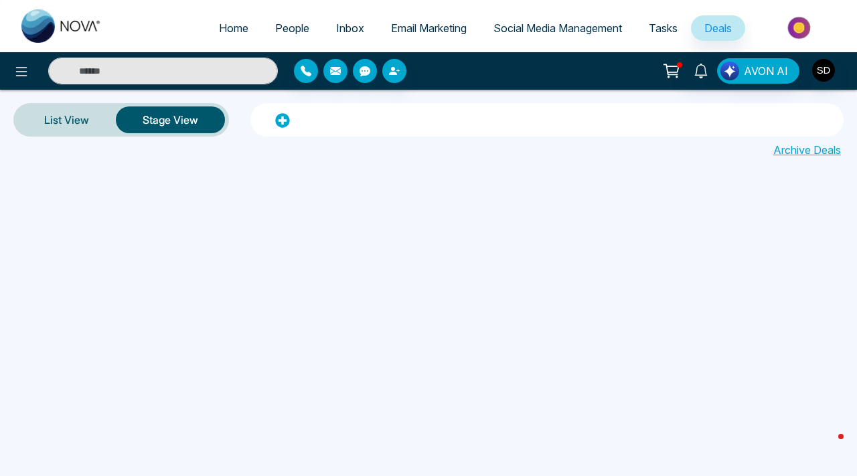
click at [803, 27] on img at bounding box center [800, 28] width 97 height 30
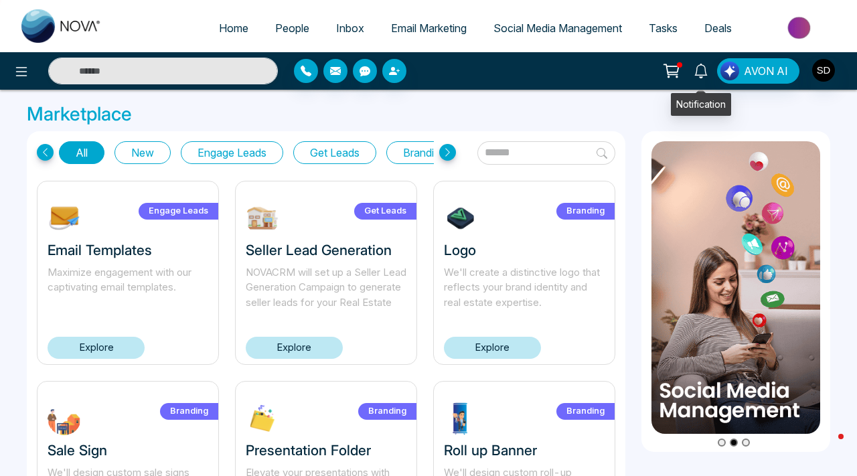
click at [706, 73] on icon at bounding box center [701, 71] width 15 height 15
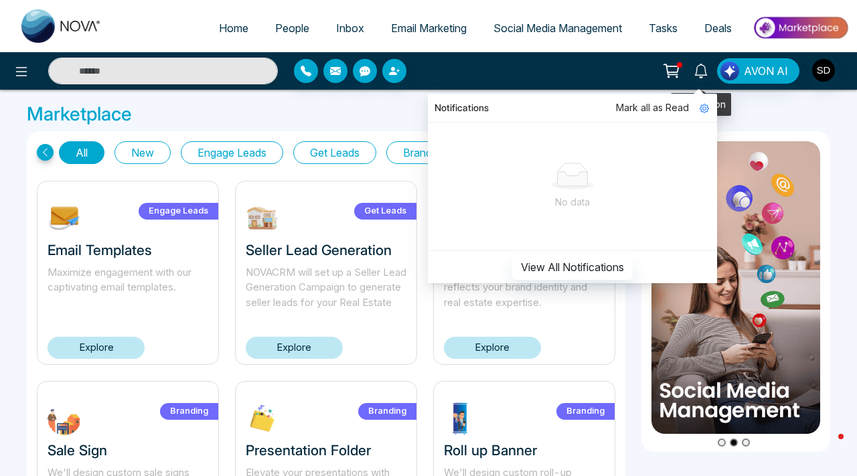
click at [706, 73] on icon at bounding box center [701, 71] width 15 height 15
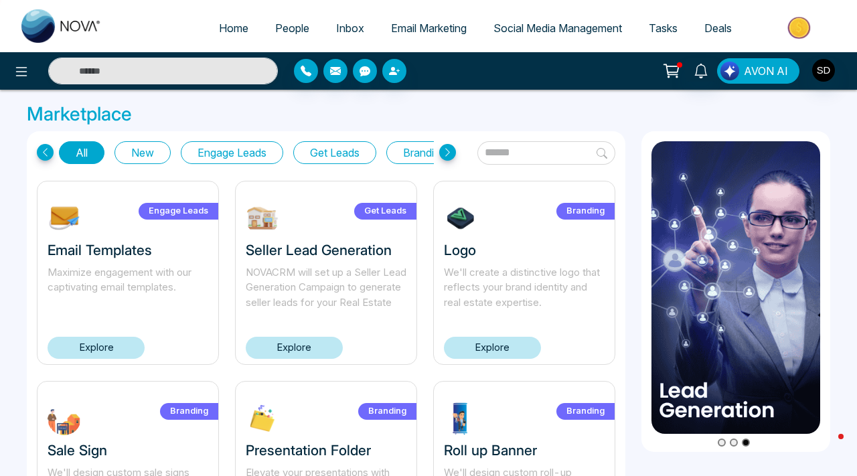
click at [729, 72] on img "button" at bounding box center [729, 71] width 19 height 19
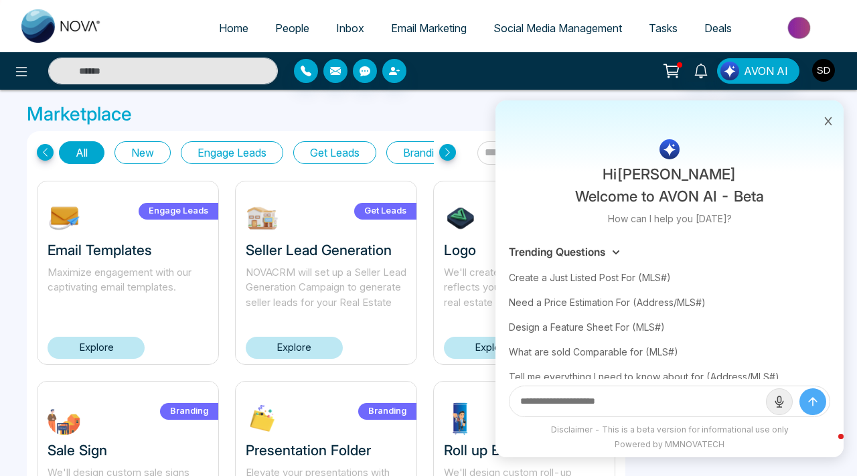
click at [826, 64] on img "button" at bounding box center [823, 70] width 23 height 23
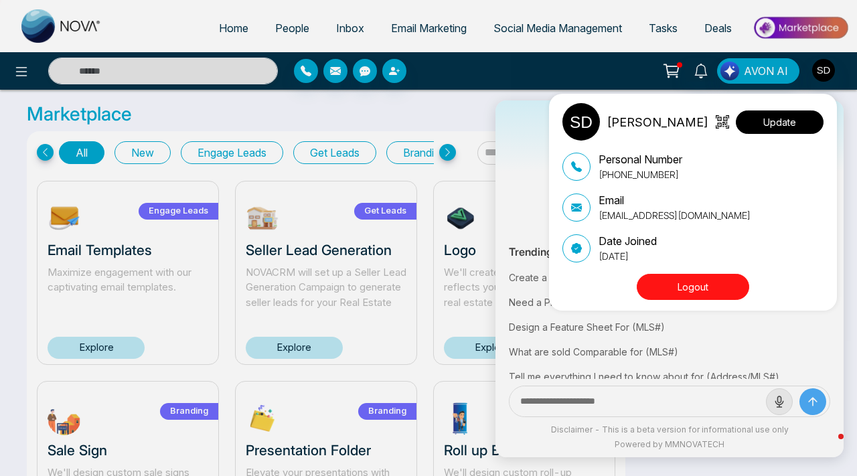
click at [777, 120] on button "Update" at bounding box center [780, 121] width 88 height 23
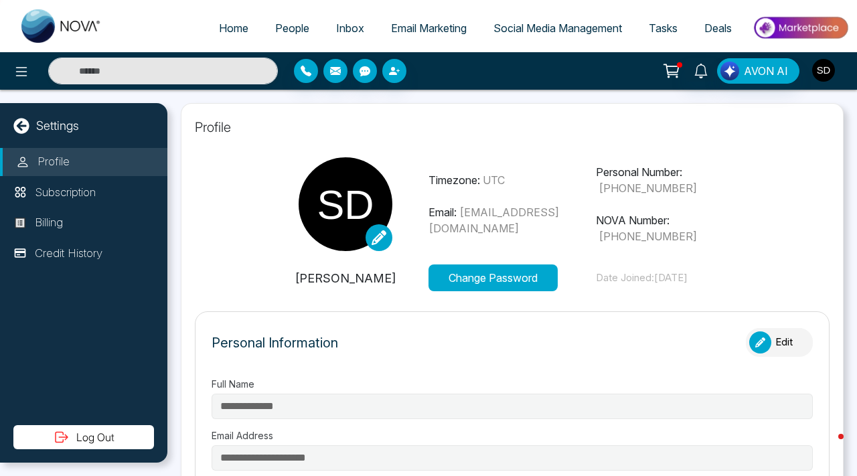
click at [828, 71] on img "button" at bounding box center [823, 70] width 23 height 23
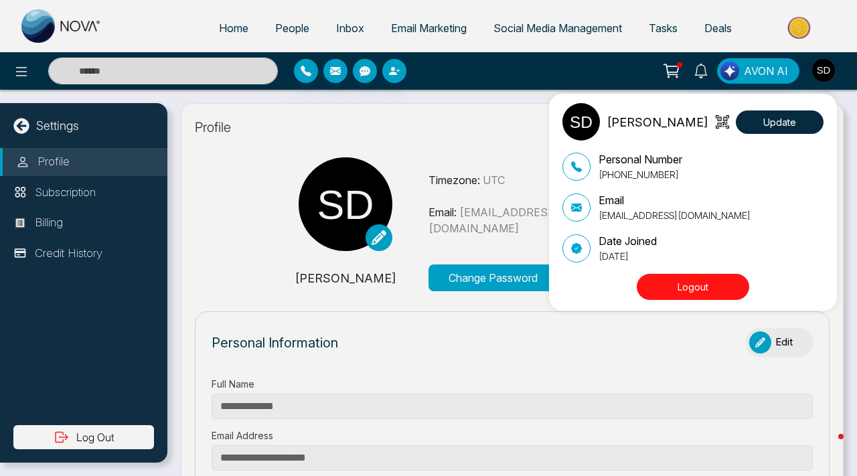
click at [231, 30] on div "[PERSON_NAME] Update Personal Number [PHONE_NUMBER] Email [EMAIL_ADDRESS][DOMAI…" at bounding box center [428, 238] width 857 height 476
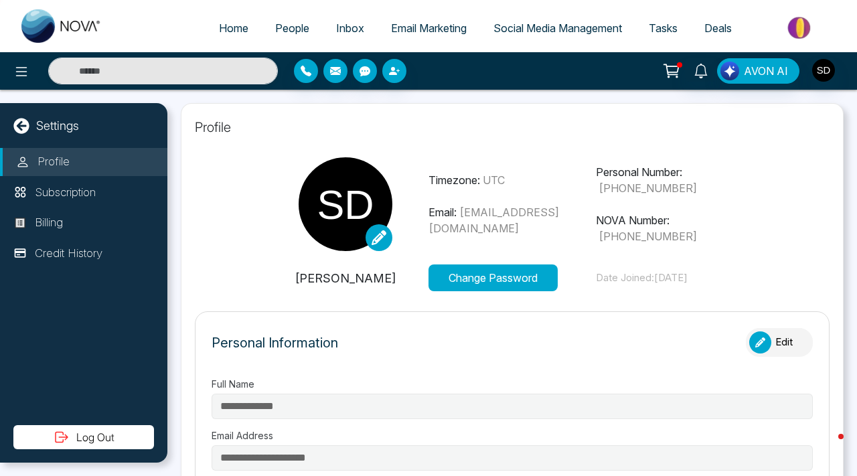
click at [275, 27] on span "People" at bounding box center [292, 27] width 34 height 13
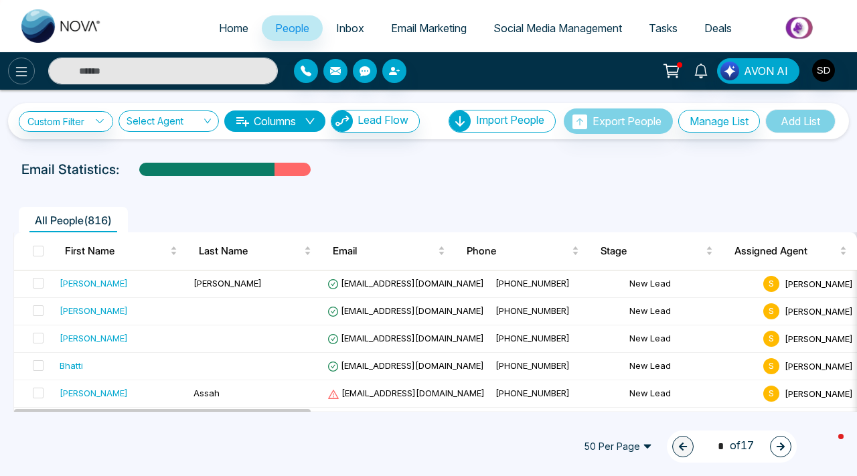
click at [13, 70] on icon at bounding box center [21, 72] width 16 height 16
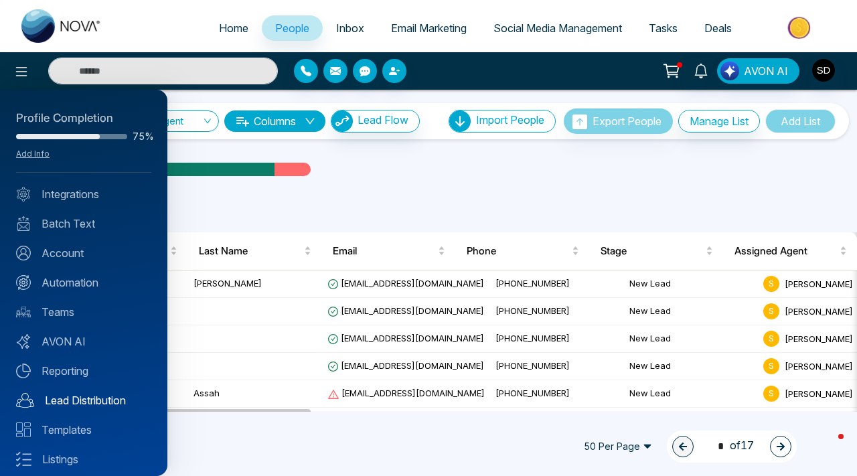
scroll to position [66, 0]
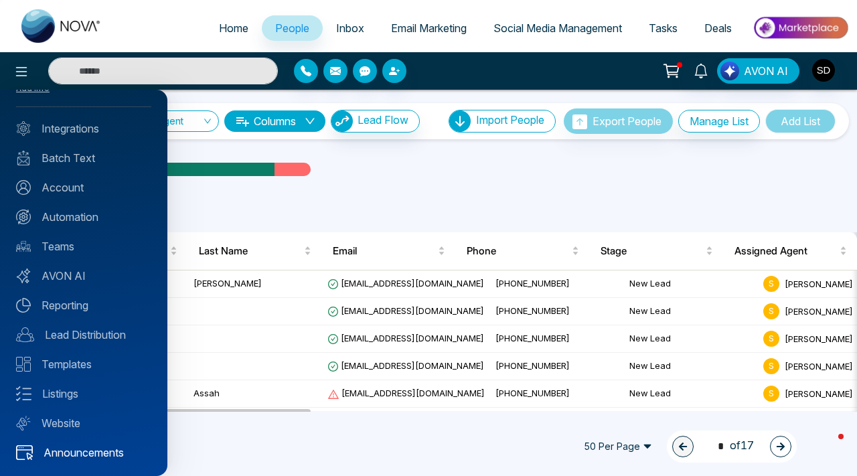
click at [73, 459] on link "Announcements" at bounding box center [83, 453] width 135 height 16
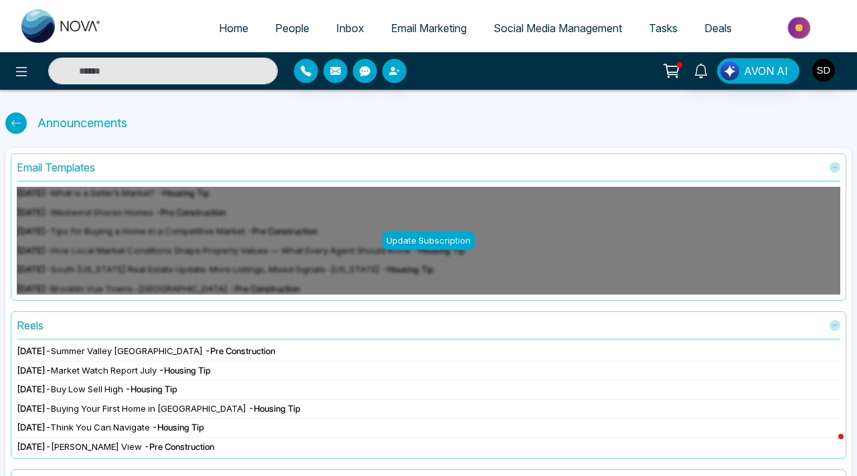
click at [133, 372] on span "Market Watch Report July" at bounding box center [104, 370] width 106 height 11
click at [123, 394] on span "Buy Low Sell High" at bounding box center [87, 389] width 72 height 11
click at [71, 373] on div "[DATE] - Market Watch Report July - Housing Tip" at bounding box center [429, 370] width 824 height 13
click at [76, 386] on div "[DATE] - Buy Low Sell High - Housing Tip" at bounding box center [429, 389] width 824 height 13
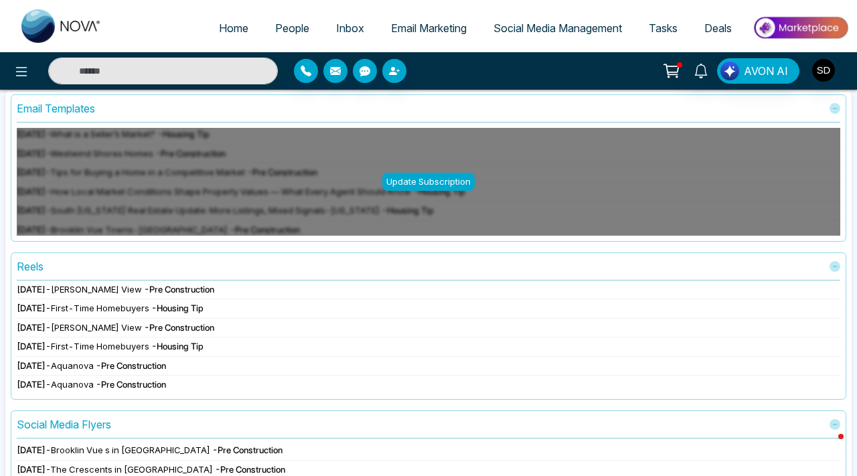
scroll to position [94, 0]
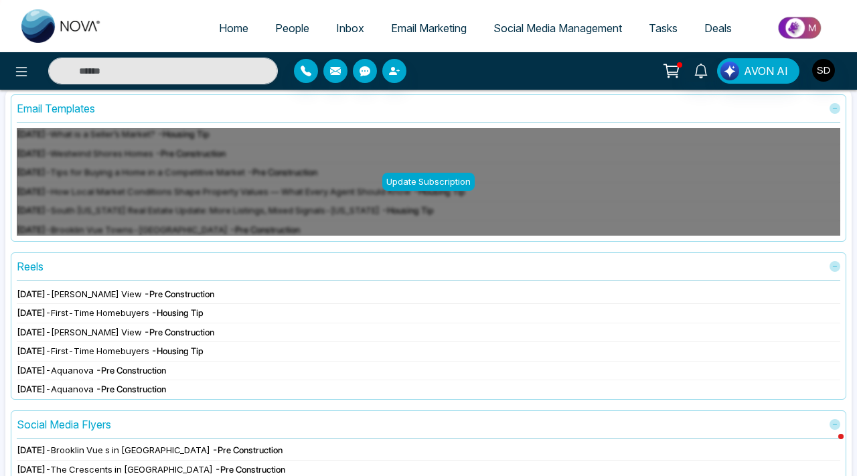
click at [189, 360] on div "[DATE] - First-Time Homebuyers - Housing Tip" at bounding box center [429, 353] width 824 height 17
click at [145, 355] on span "First-Time Homebuyers" at bounding box center [100, 350] width 98 height 11
click at [23, 287] on div "[DATE] - [GEOGRAPHIC_DATA] [GEOGRAPHIC_DATA] - Pre Construction [DATE] - Market…" at bounding box center [429, 340] width 824 height 108
click at [27, 268] on div "Reels" at bounding box center [30, 266] width 27 height 16
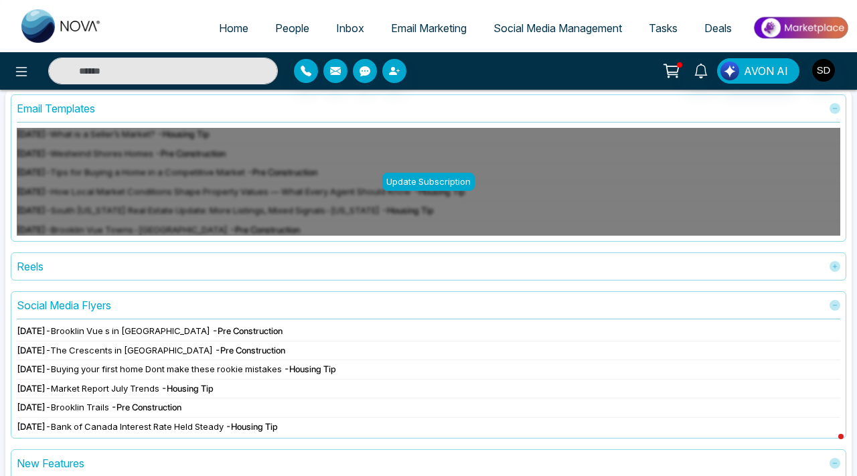
click at [34, 266] on div "Reels" at bounding box center [30, 266] width 27 height 16
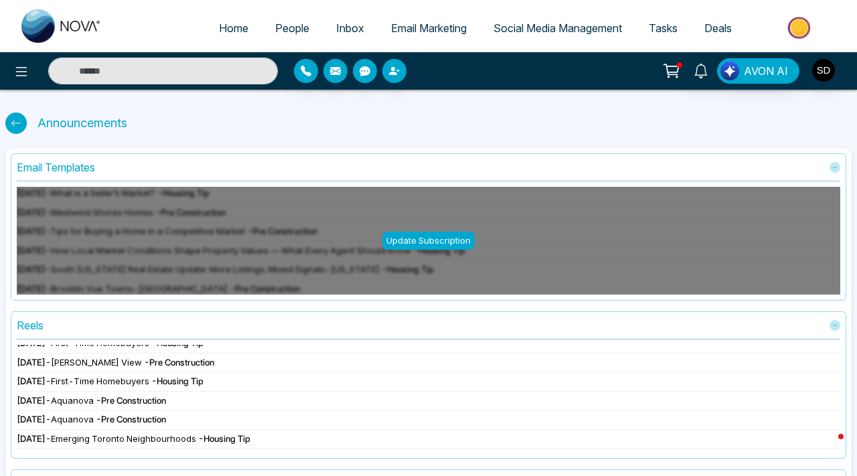
click at [177, 254] on div "Update Subscription" at bounding box center [429, 241] width 824 height 108
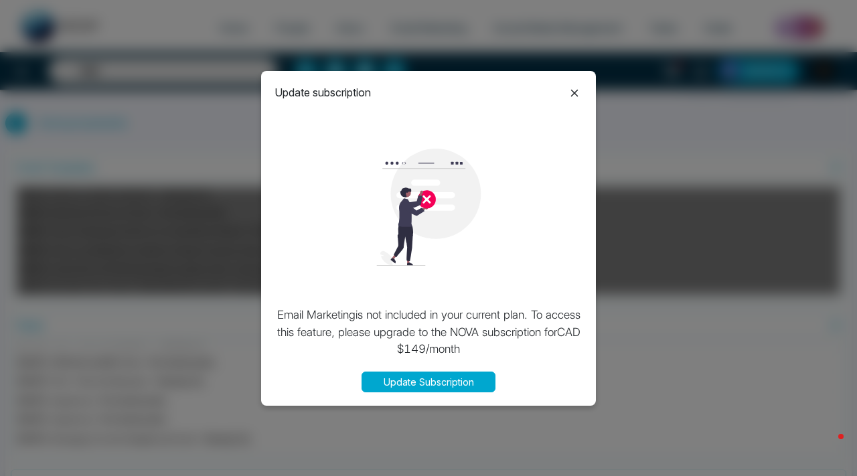
click at [571, 93] on icon at bounding box center [574, 93] width 16 height 16
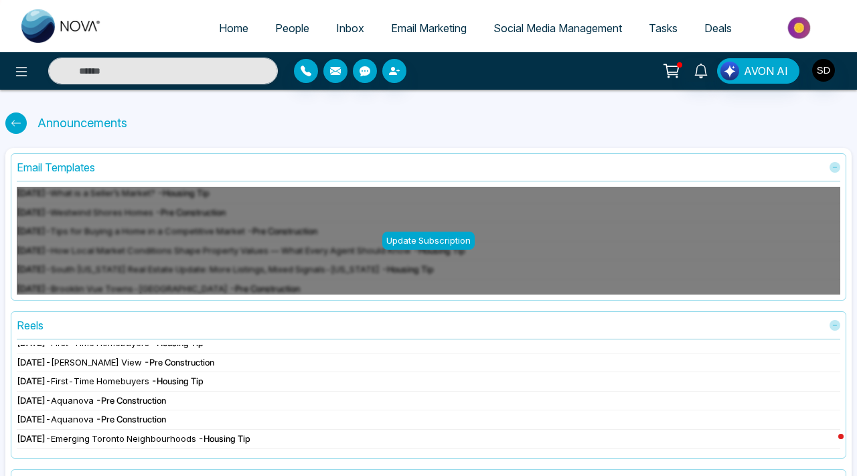
click at [344, 30] on span "Inbox" at bounding box center [350, 27] width 28 height 13
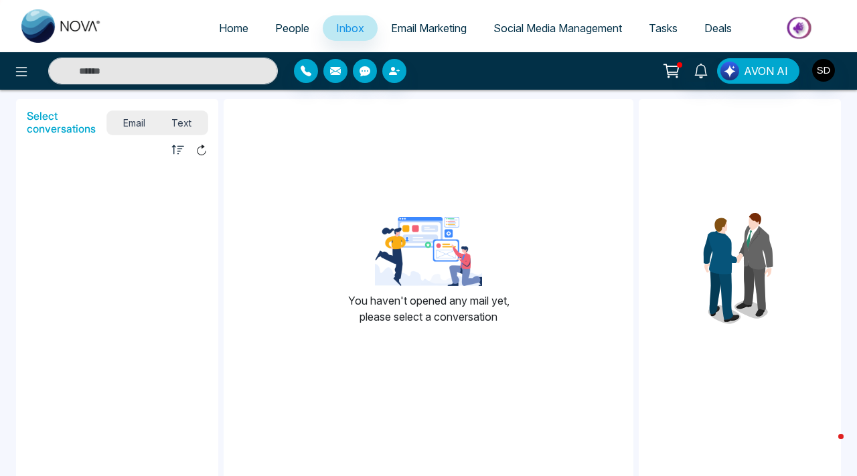
click at [294, 29] on span "People" at bounding box center [292, 27] width 34 height 13
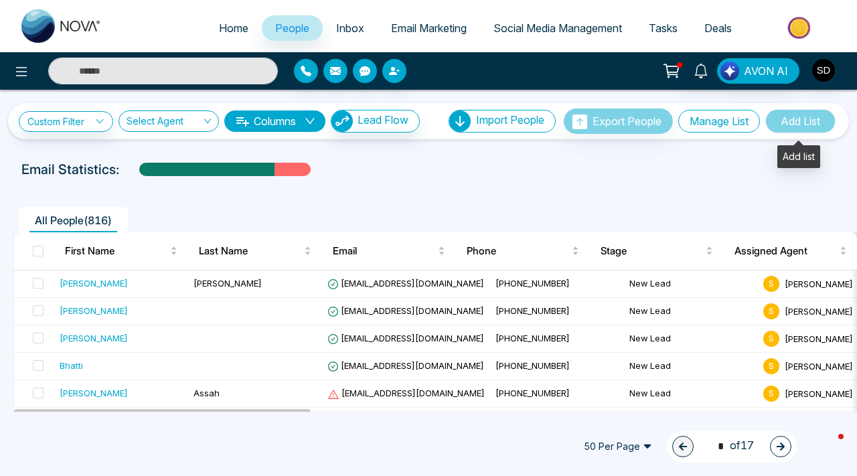
click at [741, 131] on button "Manage List" at bounding box center [719, 121] width 82 height 23
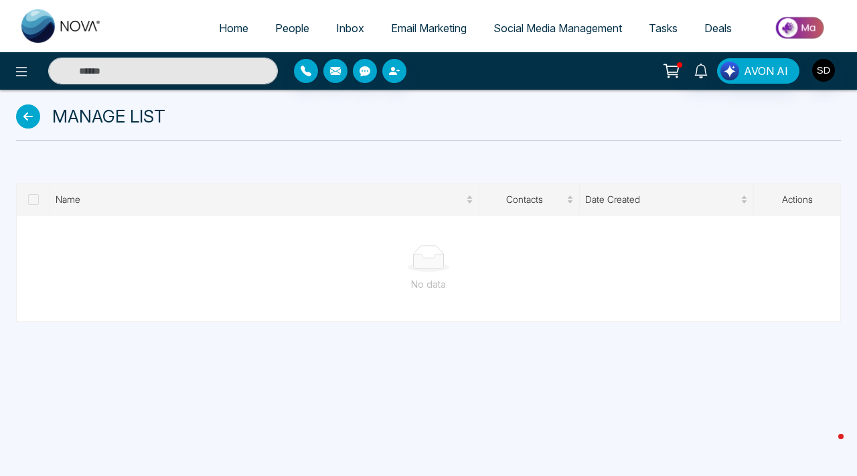
click at [677, 72] on icon at bounding box center [672, 69] width 11 height 6
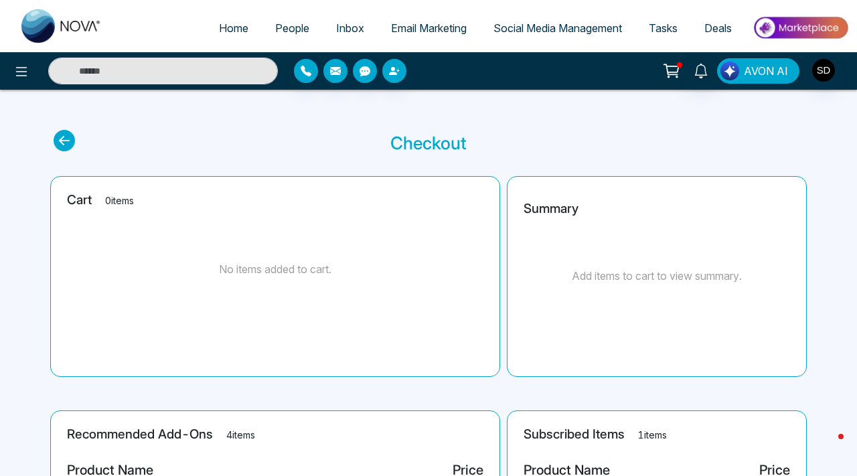
click at [760, 79] on button "AVON AI" at bounding box center [758, 70] width 82 height 25
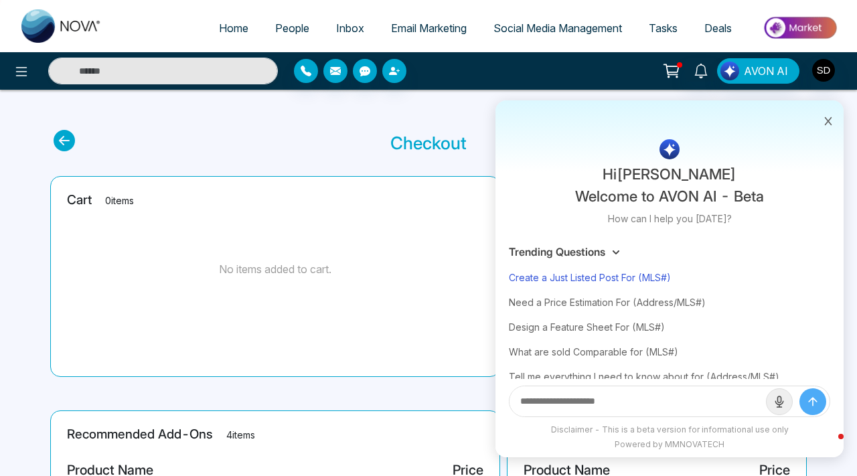
click at [617, 283] on div "Create a Just Listed Post For (MLS#)" at bounding box center [669, 277] width 321 height 25
type input "**********"
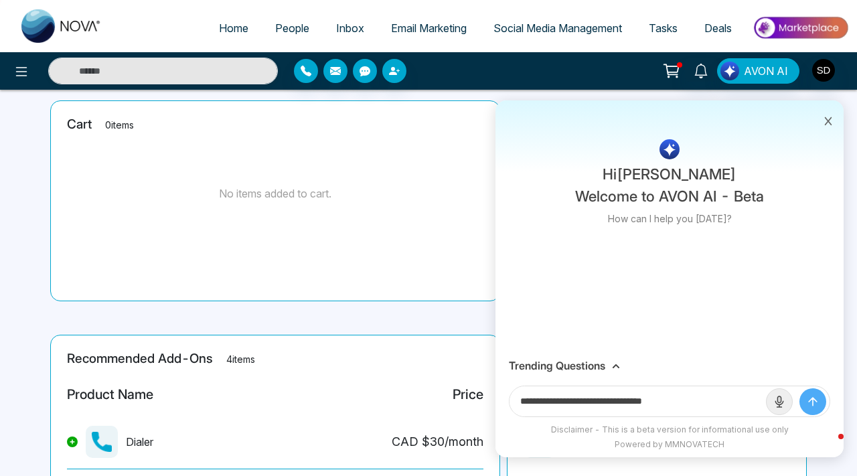
scroll to position [130, 0]
